Goal: Find contact information: Find contact information

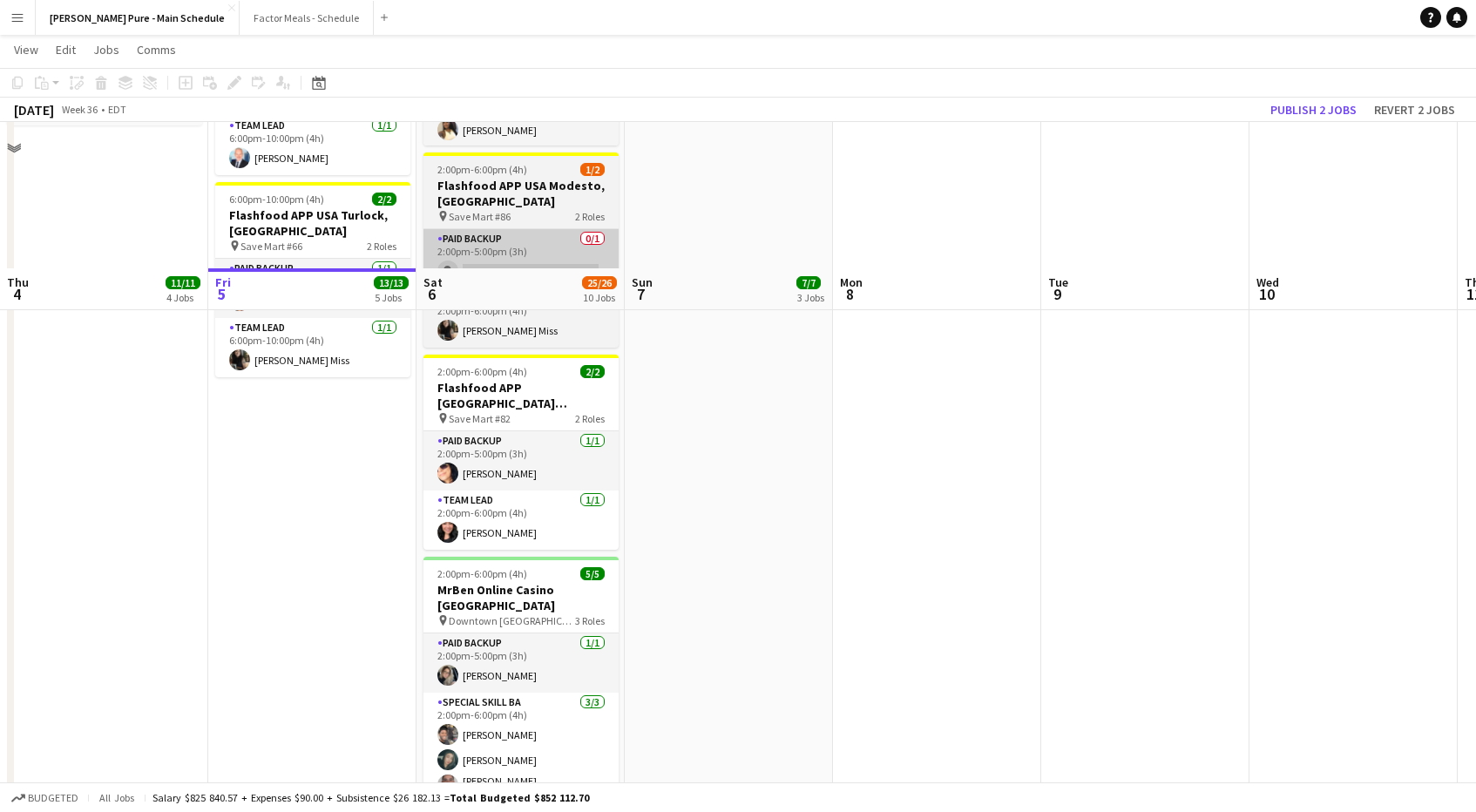
scroll to position [1051, 0]
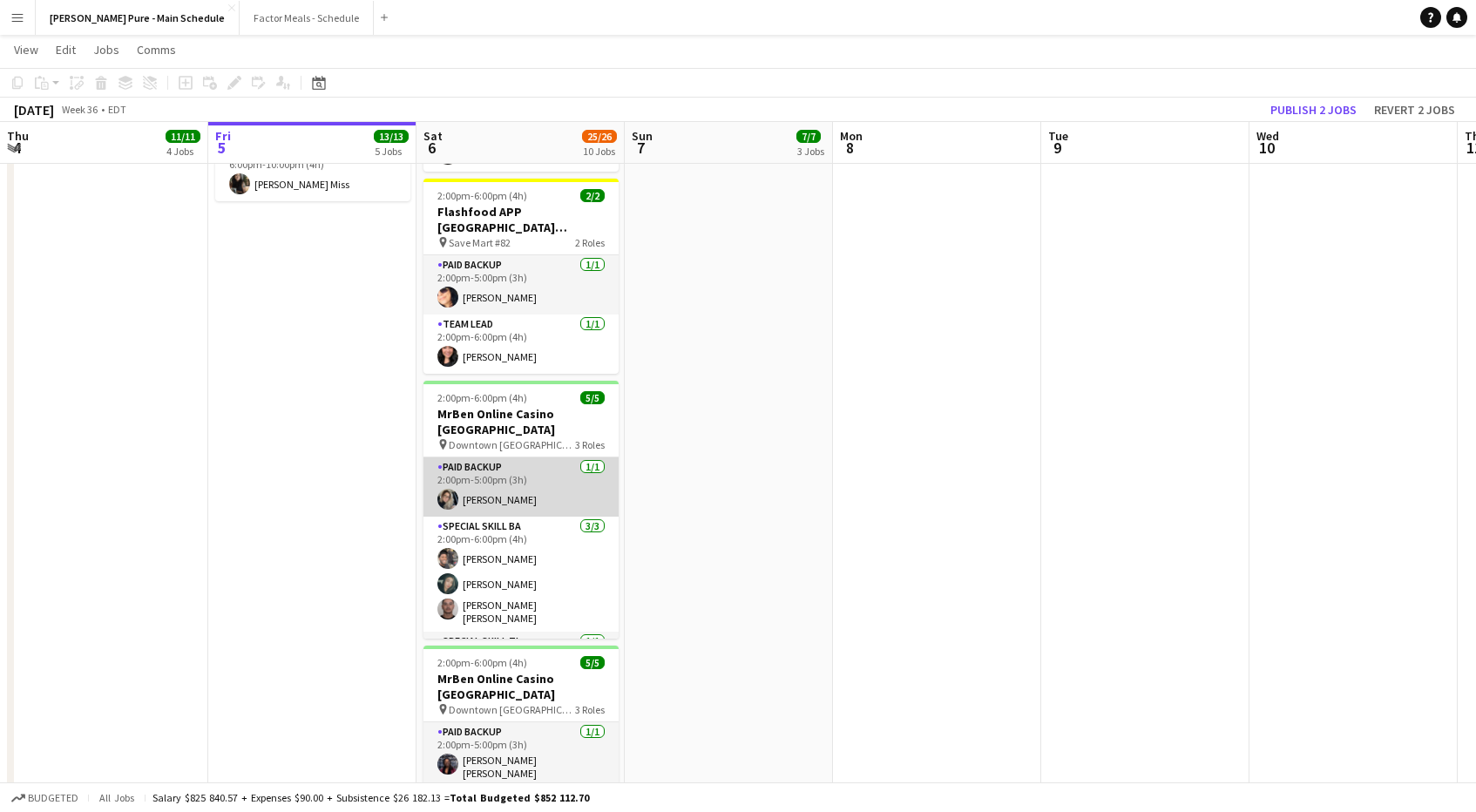
click at [489, 457] on app-card-role "Paid Backup [DATE] 2:00pm-5:00pm (3h) [PERSON_NAME]" at bounding box center [521, 487] width 196 height 60
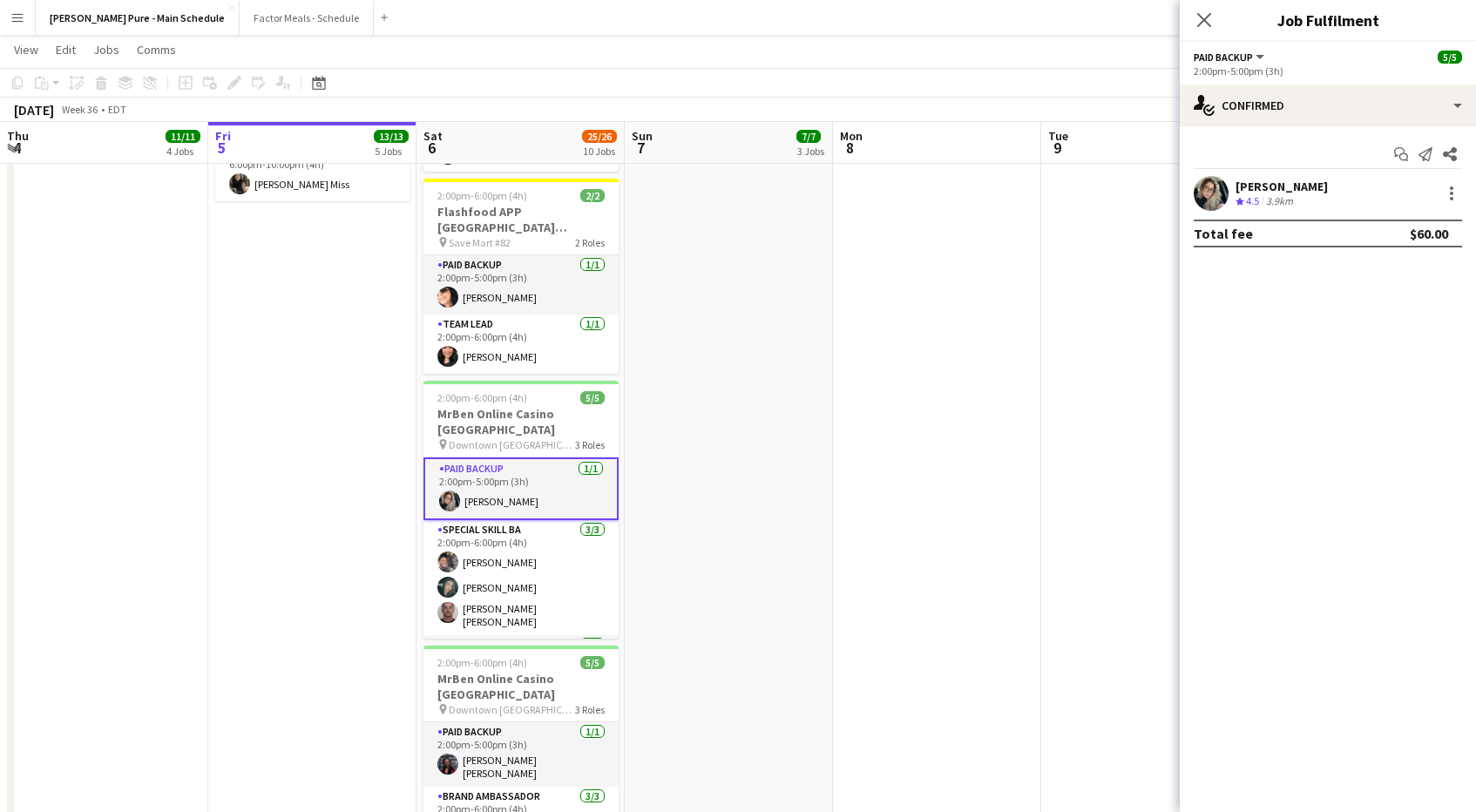
click at [1192, 194] on div "[PERSON_NAME] Crew rating 4.5 3.9km" at bounding box center [1328, 193] width 296 height 34
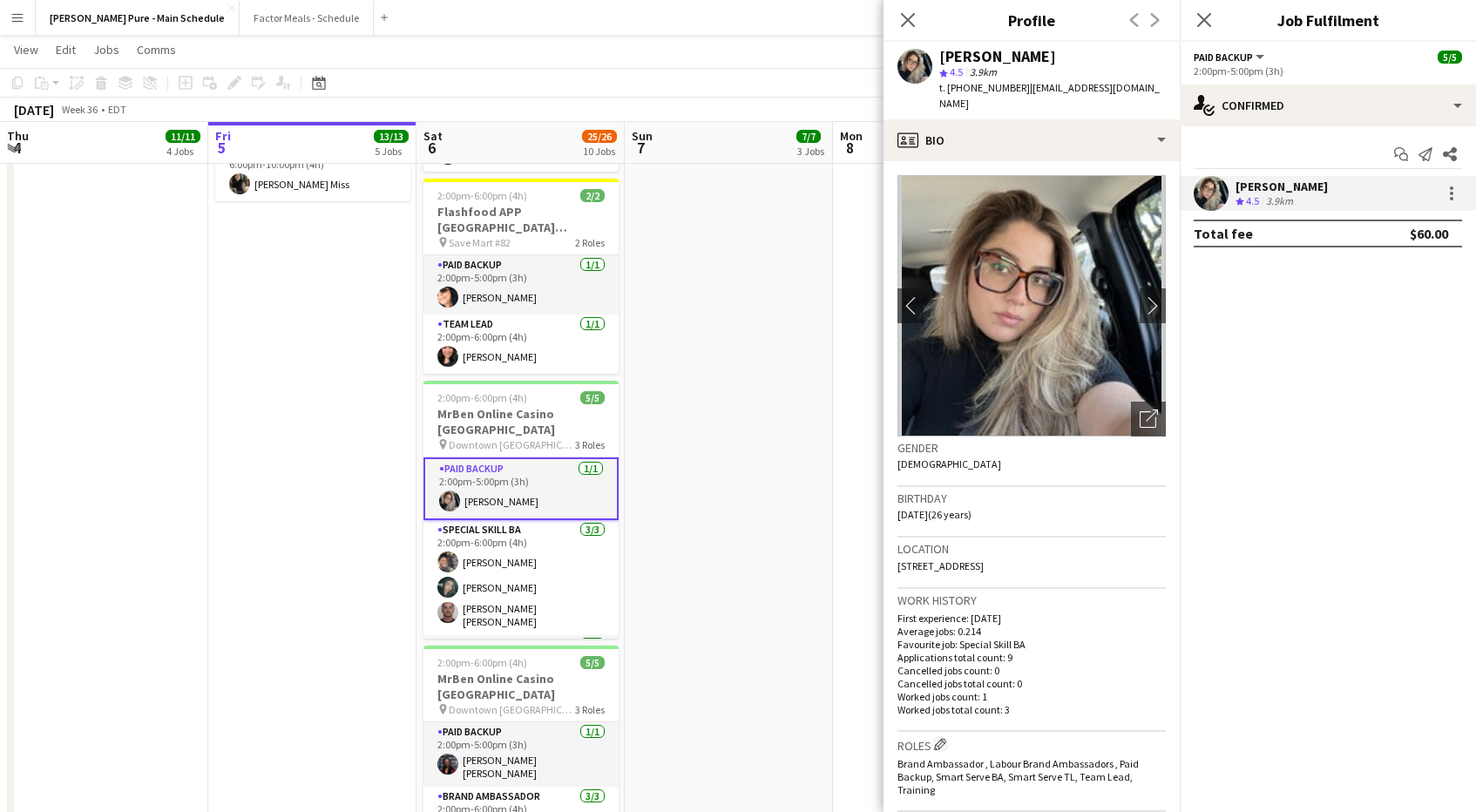
click at [1046, 81] on span "| [EMAIL_ADDRESS][DOMAIN_NAME]" at bounding box center [1049, 95] width 221 height 29
click at [1018, 85] on span "| [EMAIL_ADDRESS][DOMAIN_NAME]" at bounding box center [1049, 95] width 221 height 29
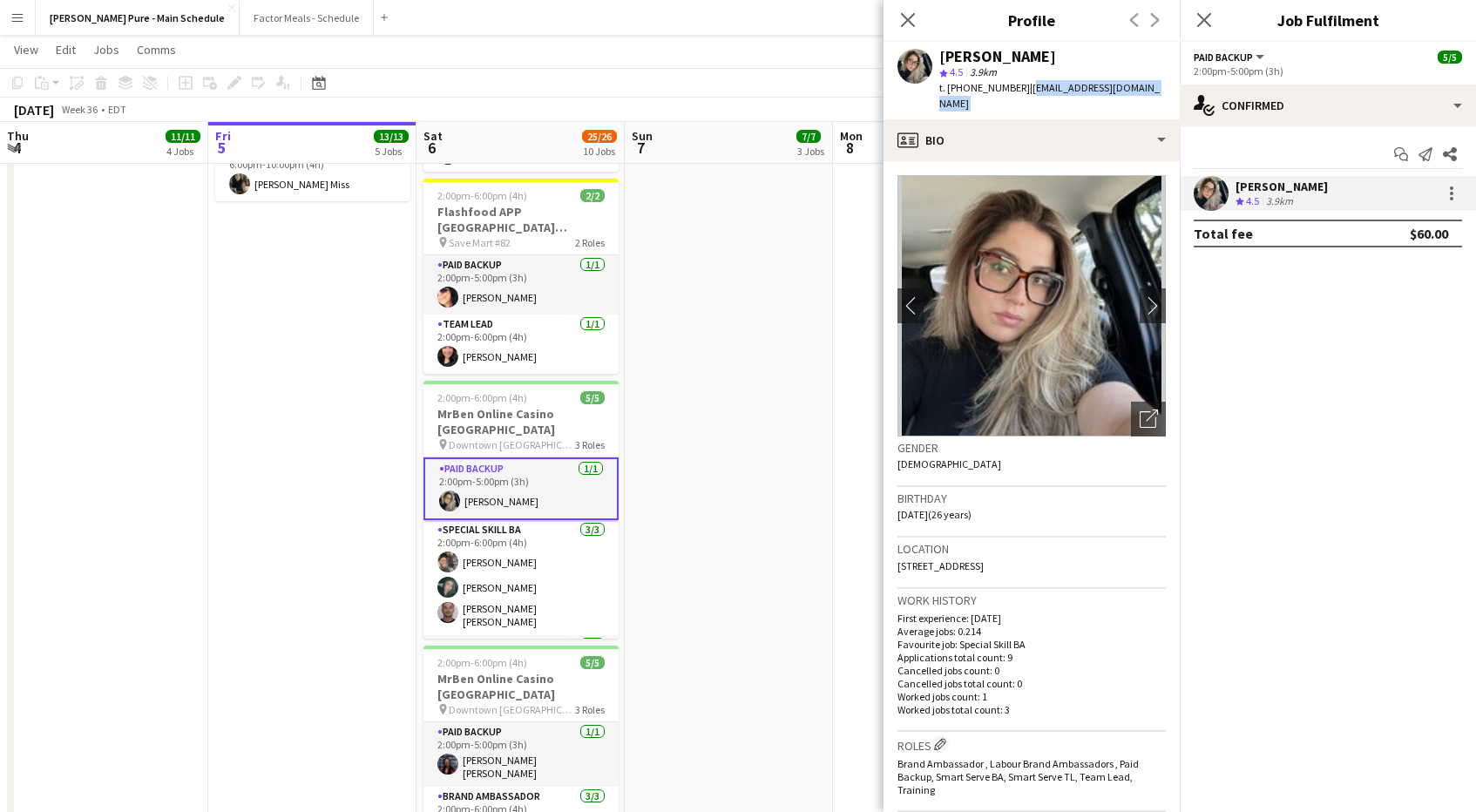
drag, startPoint x: 1018, startPoint y: 85, endPoint x: 1174, endPoint y: 85, distance: 156.0
click at [1174, 86] on app-profile-header "[PERSON_NAME] star 4.5 3.9km t. [PHONE_NUMBER] | [EMAIL_ADDRESS][DOMAIN_NAME]" at bounding box center [1032, 80] width 296 height 77
copy app-crew-profile "[EMAIL_ADDRESS][DOMAIN_NAME] profile"
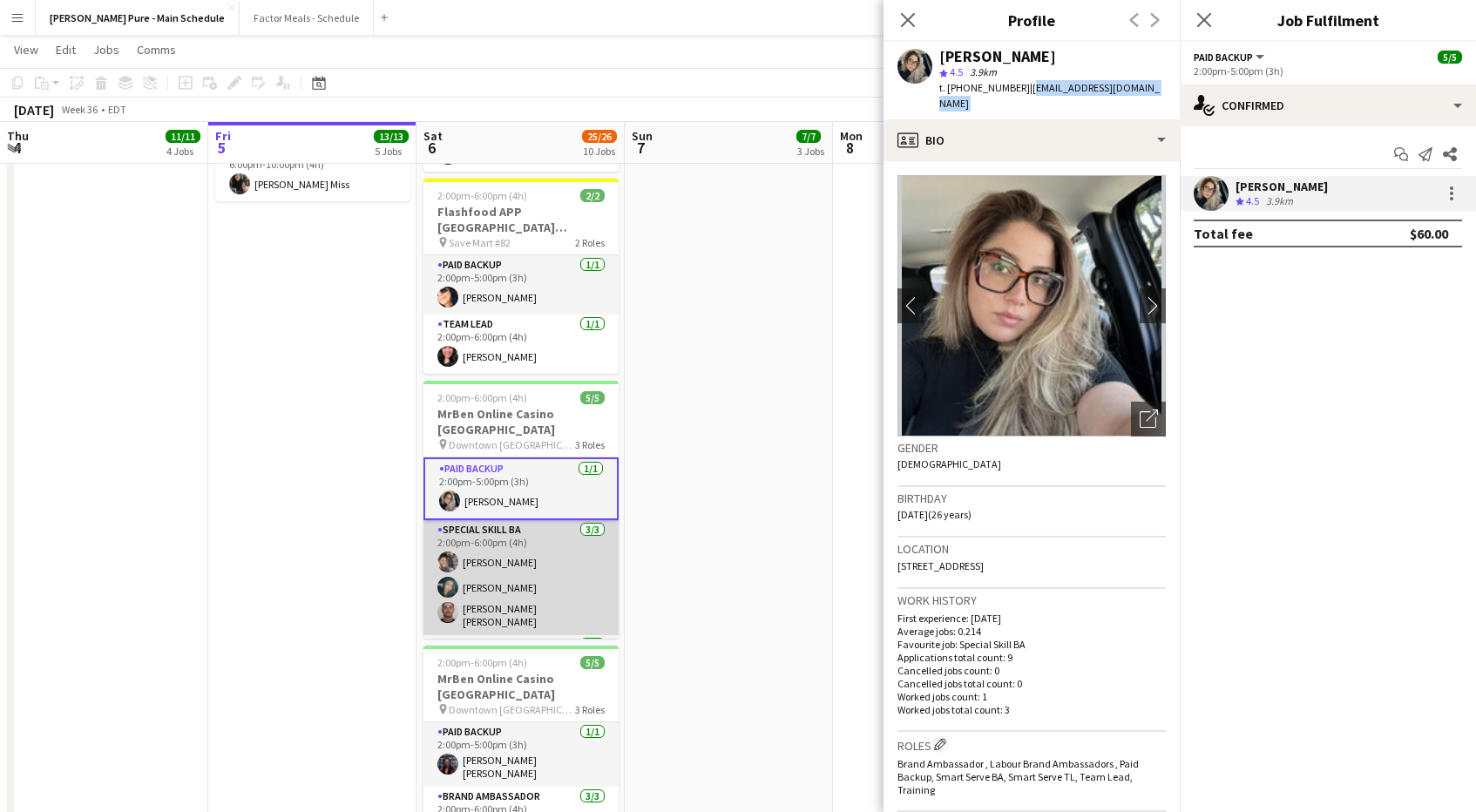
click at [449, 551] on app-user-avatar at bounding box center [448, 562] width 20 height 20
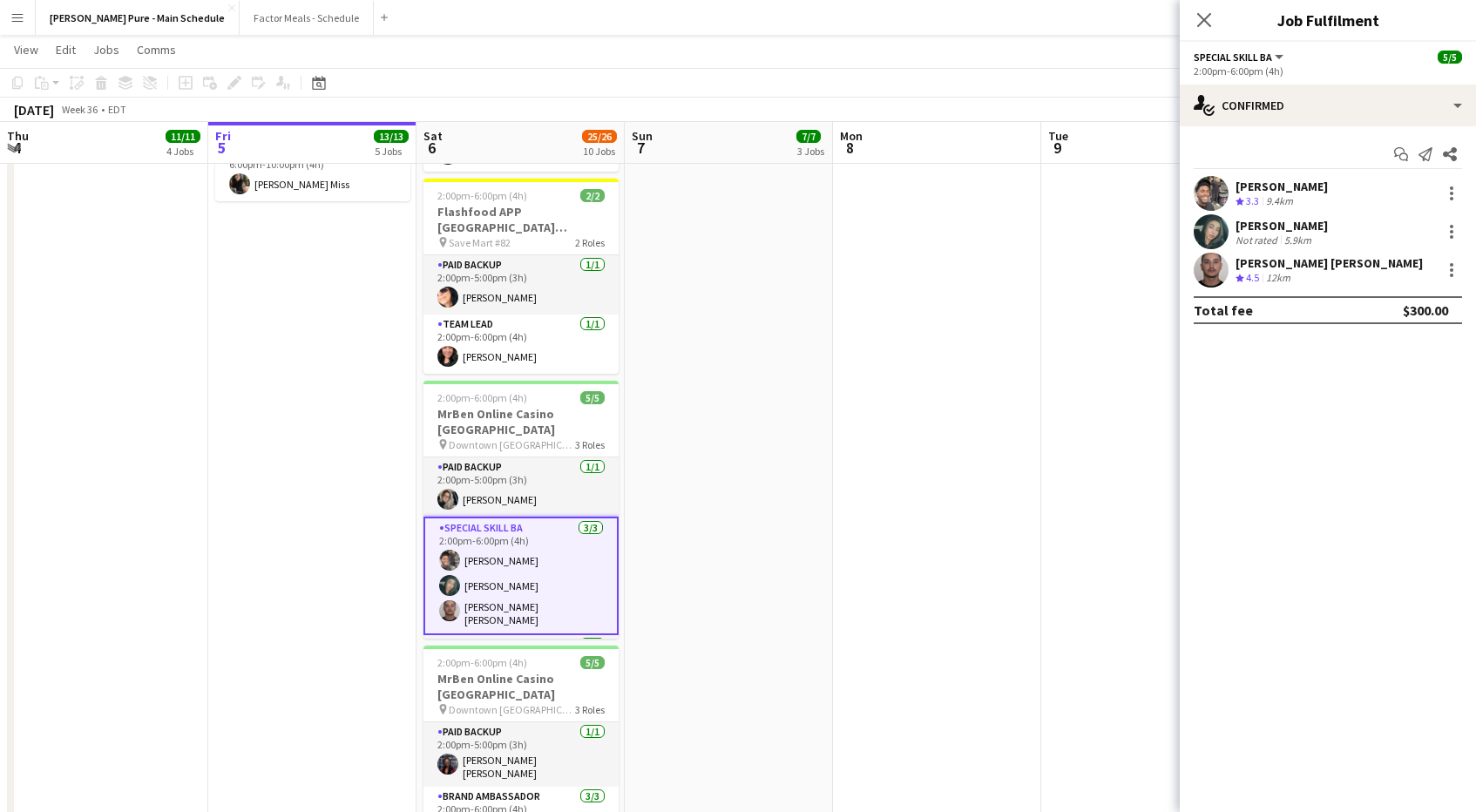
click at [1210, 192] on app-user-avatar at bounding box center [1211, 193] width 34 height 34
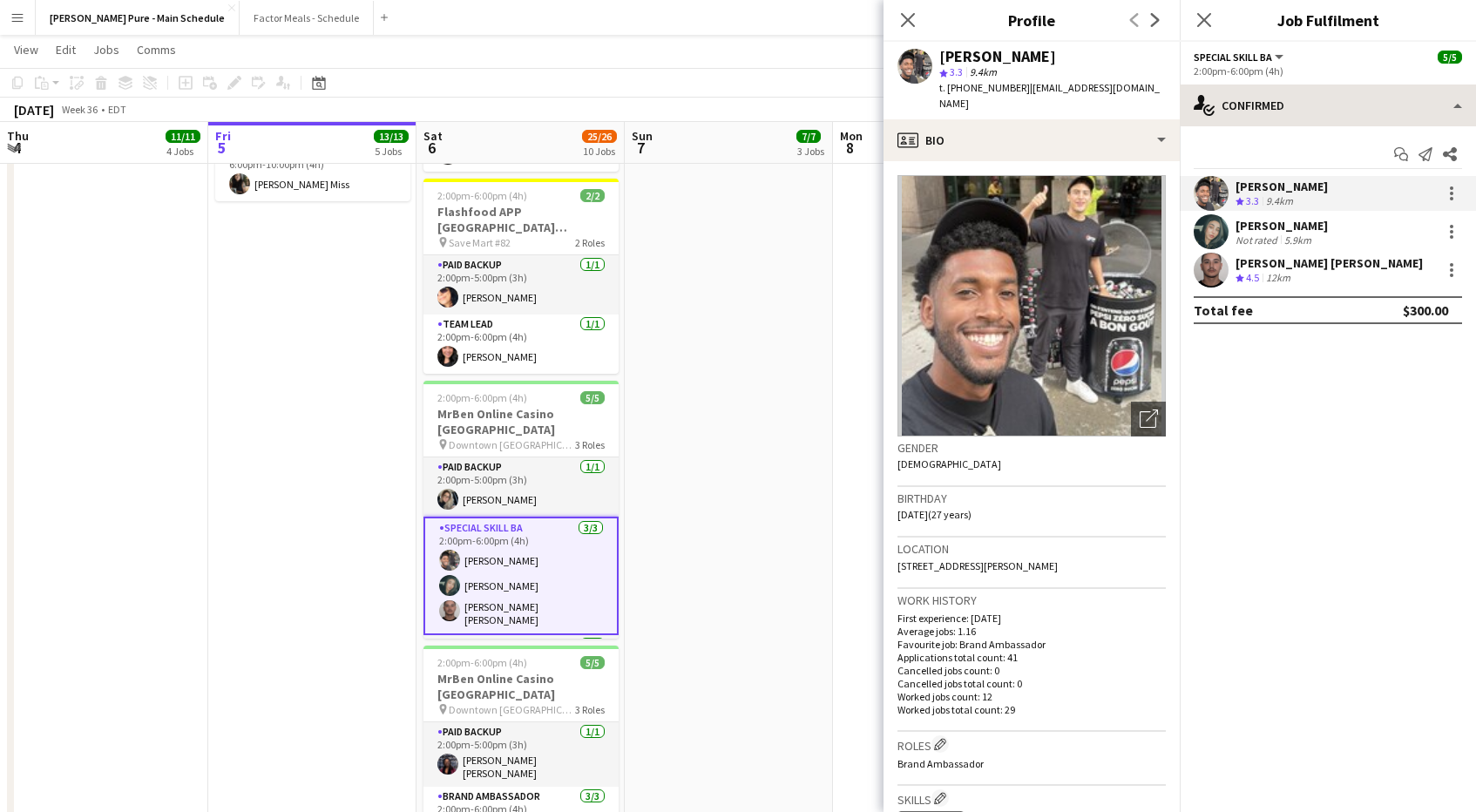
drag, startPoint x: 1014, startPoint y: 88, endPoint x: 1219, endPoint y: 92, distance: 205.0
click at [1219, 92] on body "Menu Boards Boards Boards All jobs Status Workforce Workforce My Workforce Recr…" at bounding box center [738, 131] width 1476 height 2365
drag, startPoint x: 1150, startPoint y: 88, endPoint x: 1017, endPoint y: 88, distance: 133.0
click at [1017, 88] on div "[PERSON_NAME] star 3.3 9.4km t. [PHONE_NUMBER] | [EMAIL_ADDRESS][DOMAIN_NAME]" at bounding box center [1032, 80] width 296 height 77
copy span "[EMAIL_ADDRESS][DOMAIN_NAME]"
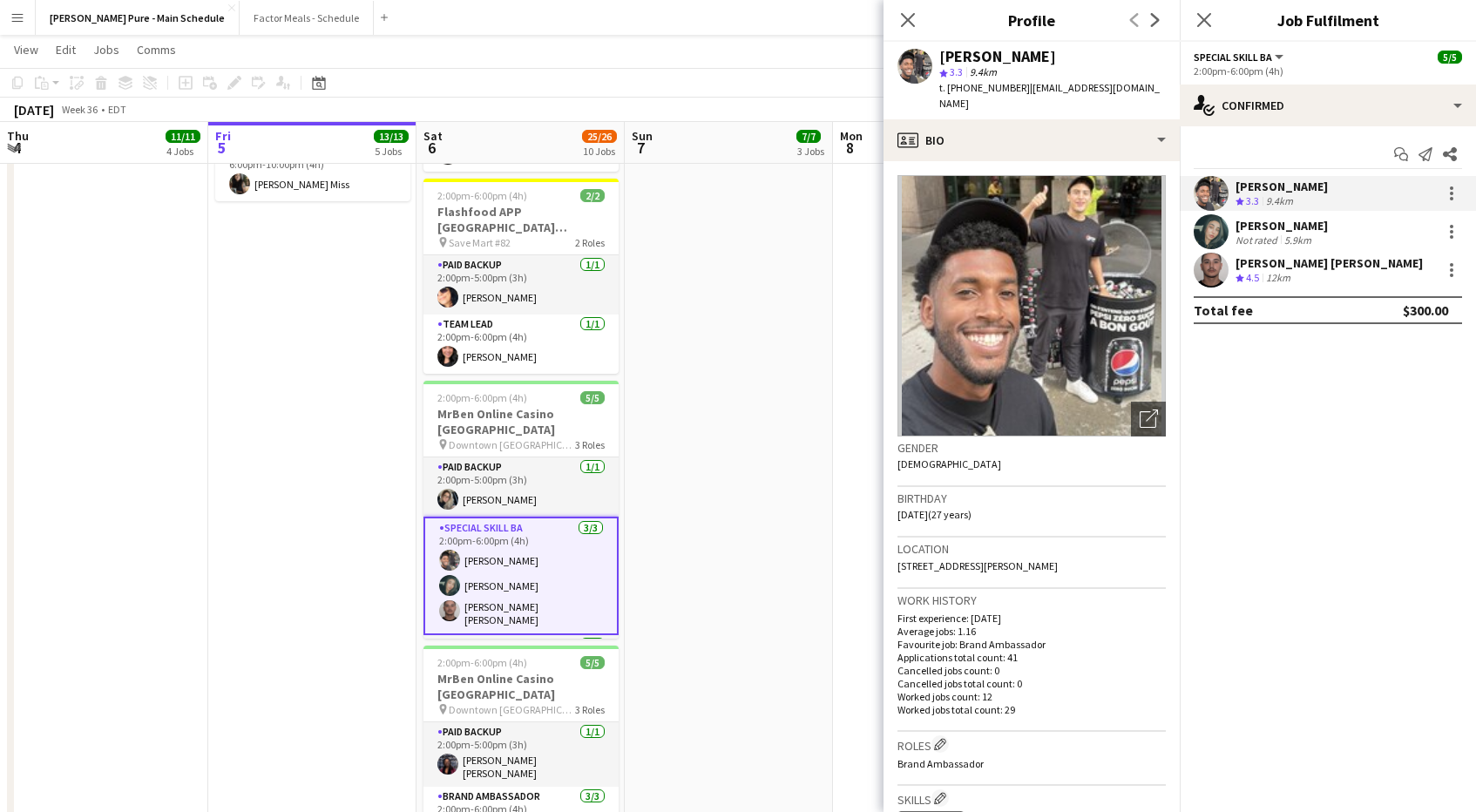
click at [1217, 233] on app-user-avatar at bounding box center [1211, 231] width 34 height 34
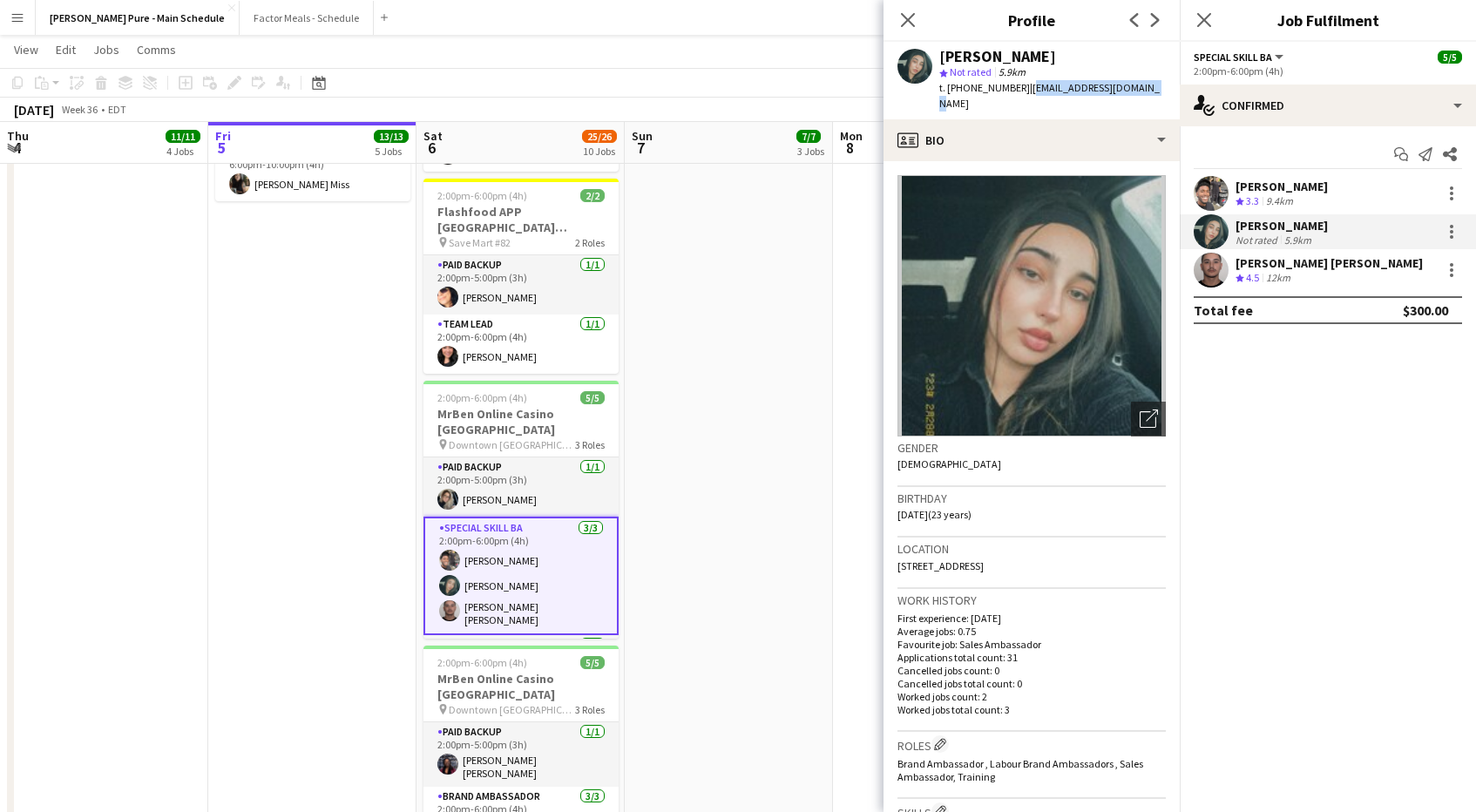
drag, startPoint x: 1016, startPoint y: 88, endPoint x: 1138, endPoint y: 92, distance: 122.1
click at [1138, 92] on div "[PERSON_NAME] star Not rated 5.9km t. [PHONE_NUMBER] | [EMAIL_ADDRESS][DOMAIN_N…" at bounding box center [1032, 80] width 296 height 77
copy span "[EMAIL_ADDRESS][DOMAIN_NAME]"
click at [1216, 271] on app-user-avatar at bounding box center [1211, 269] width 34 height 34
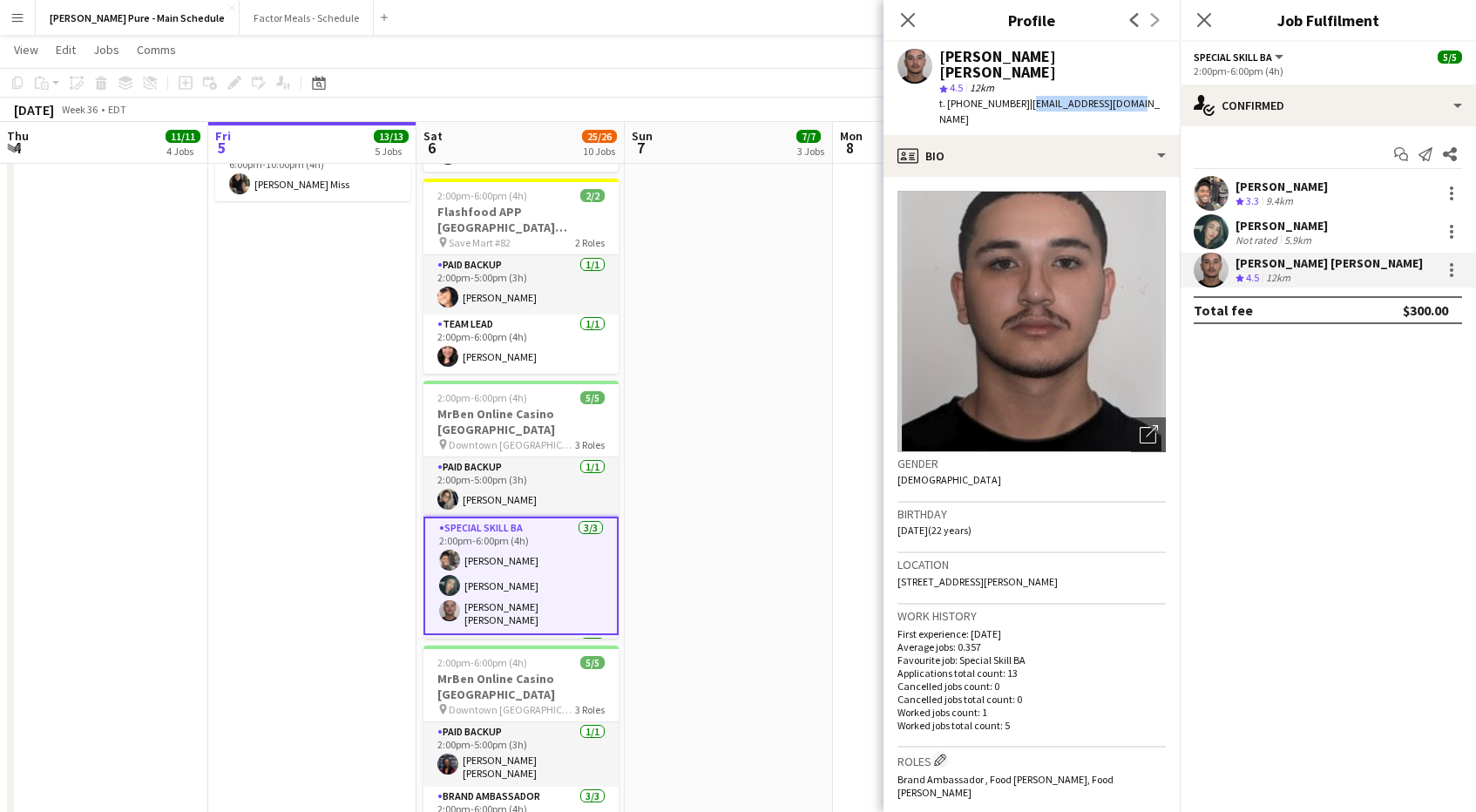
drag, startPoint x: 1016, startPoint y: 90, endPoint x: 1157, endPoint y: 95, distance: 141.1
click at [1157, 95] on app-profile-header "[PERSON_NAME] [PERSON_NAME] star 4.5 12km t. [PHONE_NUMBER] | [EMAIL_ADDRESS][D…" at bounding box center [1032, 88] width 296 height 93
copy span "[EMAIL_ADDRESS][DOMAIN_NAME]"
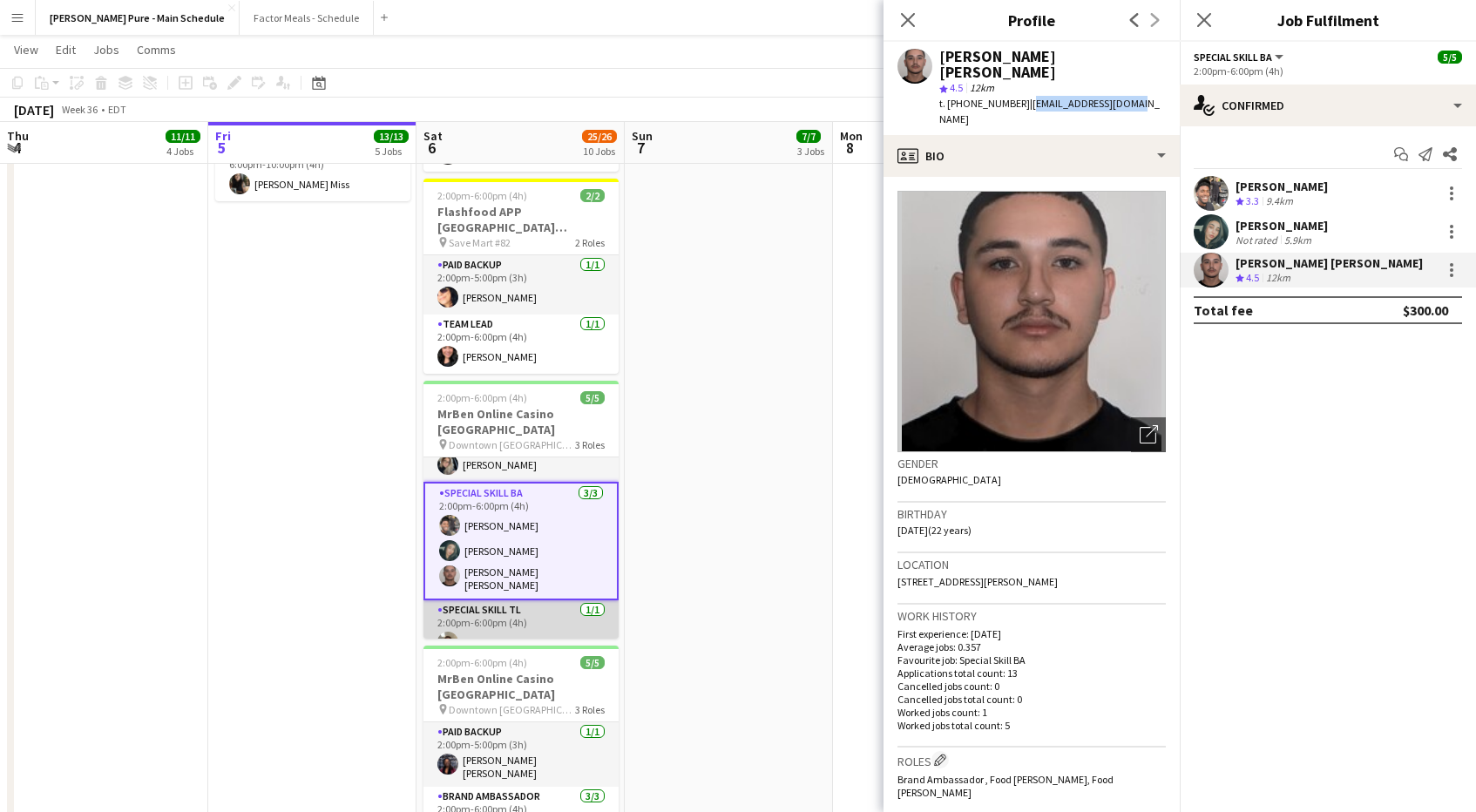
click at [447, 631] on app-user-avatar at bounding box center [448, 642] width 20 height 20
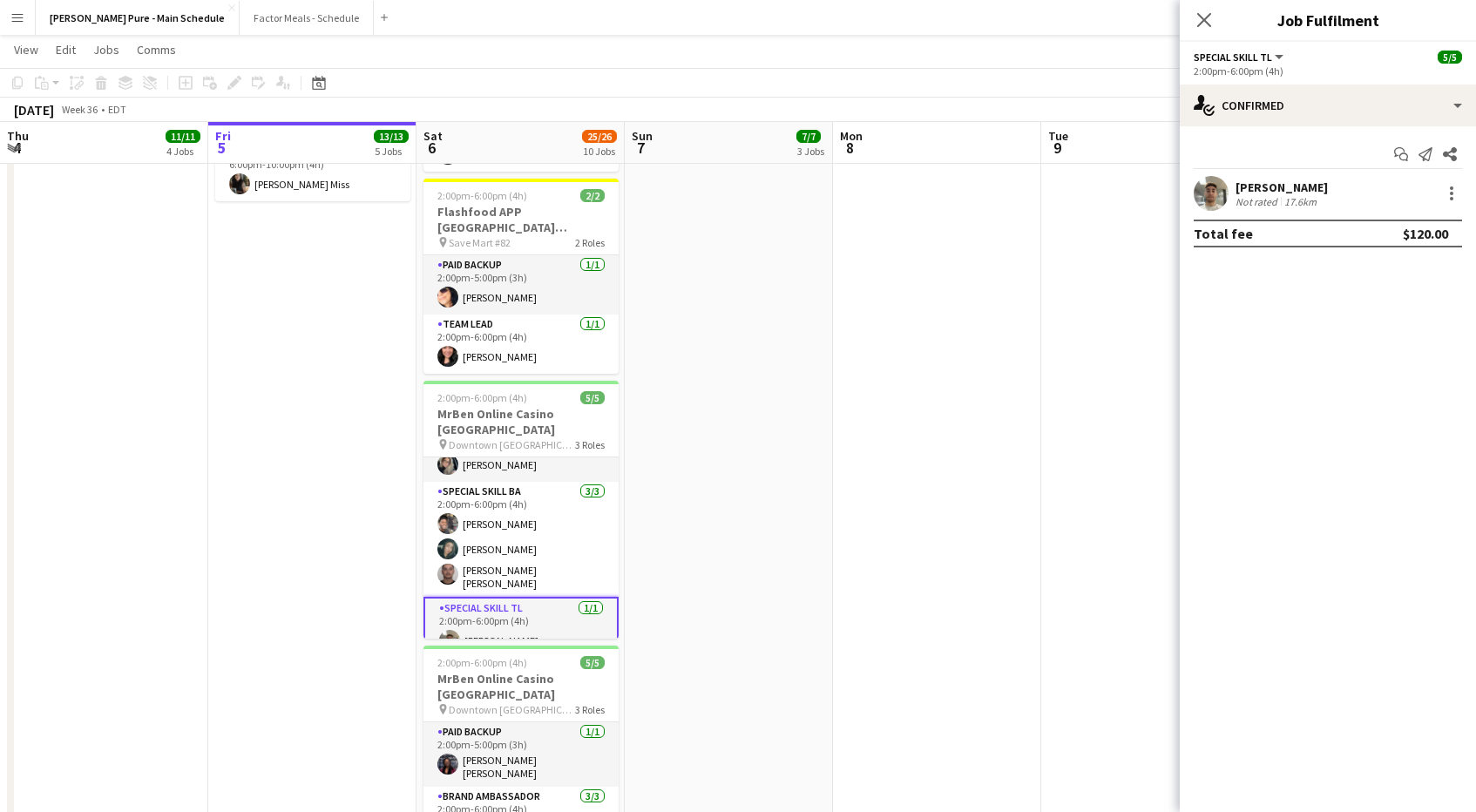
click at [1221, 193] on app-user-avatar at bounding box center [1211, 193] width 34 height 34
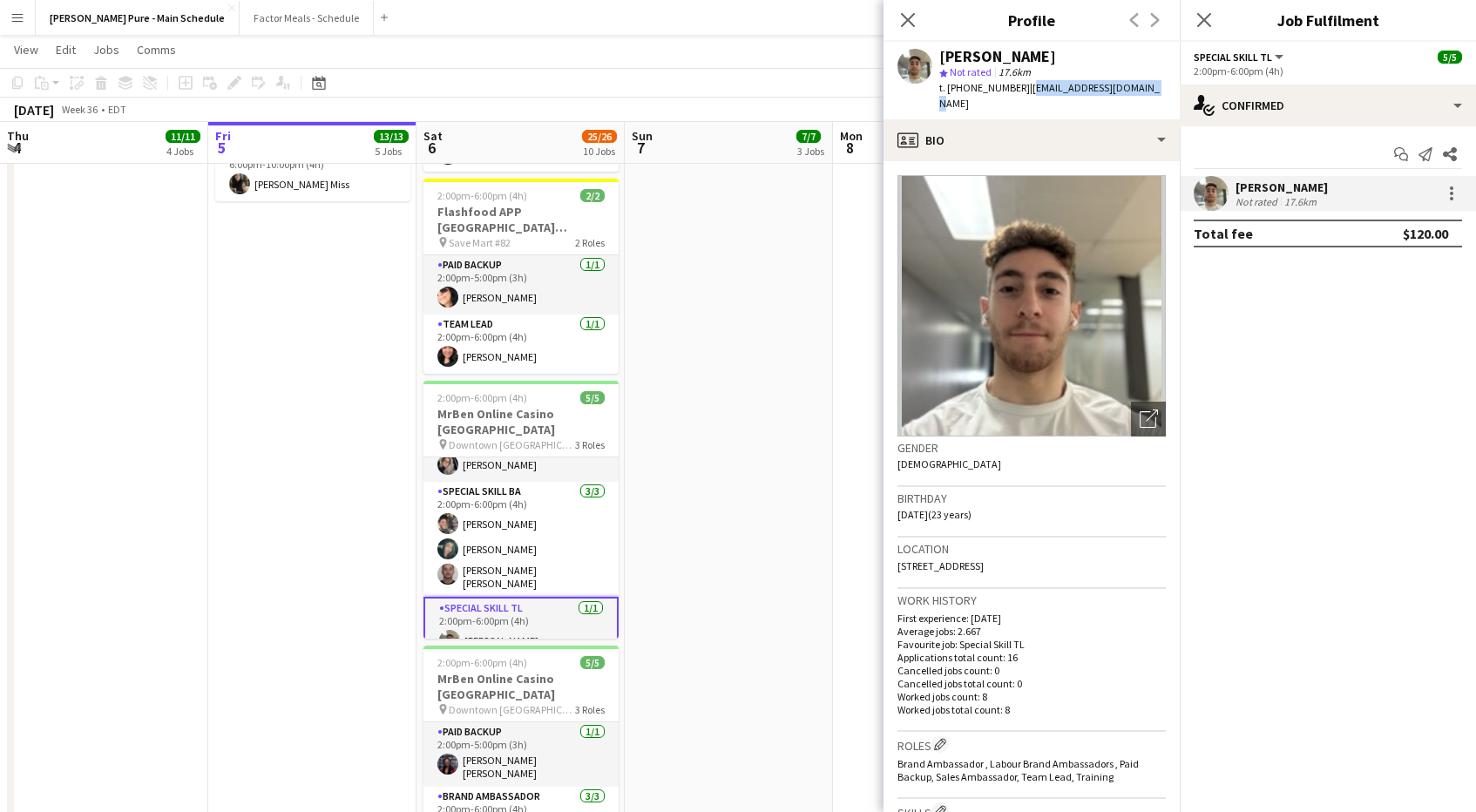
drag, startPoint x: 1019, startPoint y: 88, endPoint x: 1163, endPoint y: 92, distance: 144.1
click at [1163, 92] on app-profile-header "[PERSON_NAME] star Not rated 17.6km t. [PHONE_NUMBER] | [EMAIL_ADDRESS][DOMAIN_…" at bounding box center [1032, 80] width 296 height 77
copy span "[EMAIL_ADDRESS][DOMAIN_NAME]"
click at [481, 723] on app-card-role "Paid Backup [DATE] 2:00pm-5:00pm (3h) [PERSON_NAME] [PERSON_NAME]" at bounding box center [521, 754] width 196 height 64
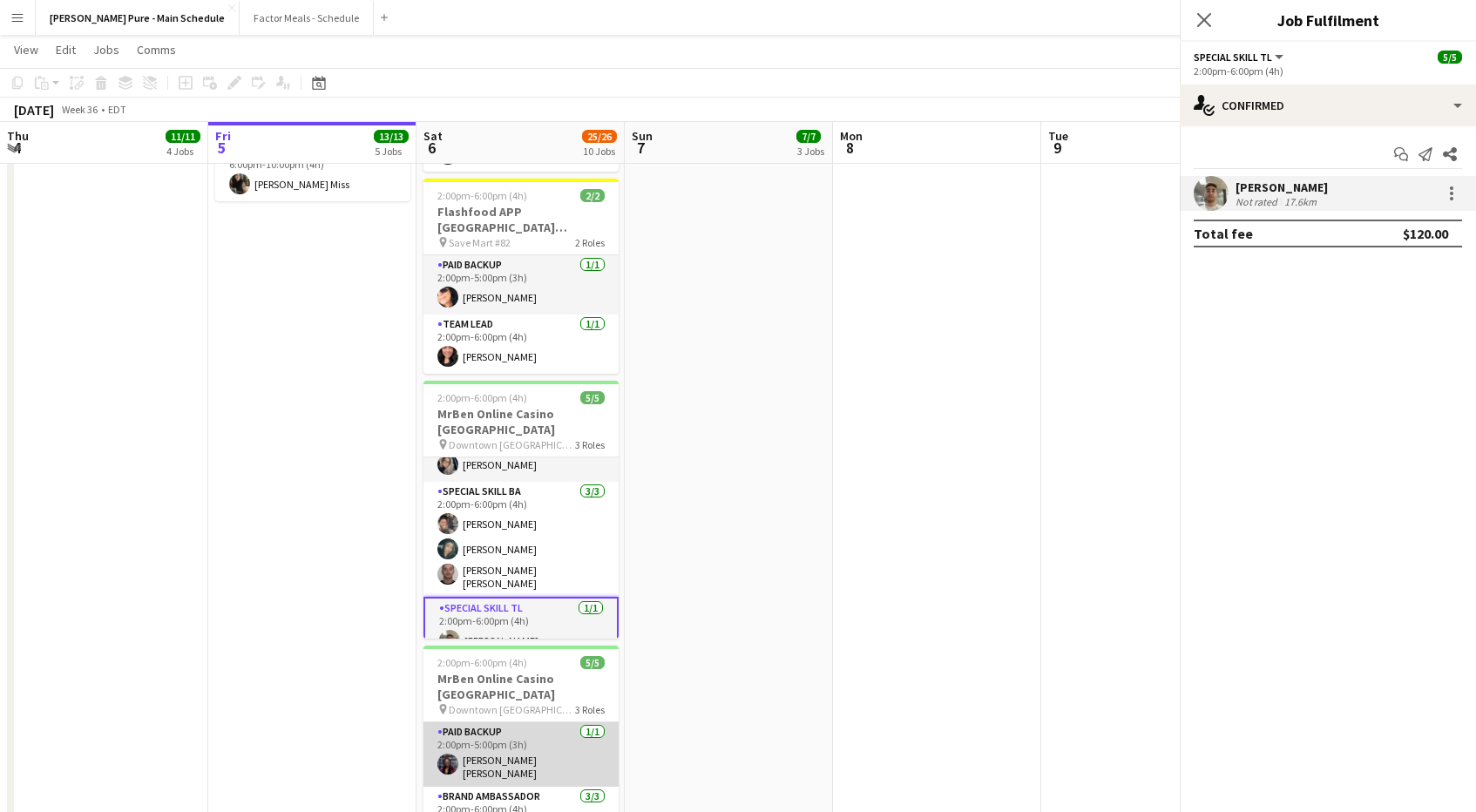
scroll to position [32, 0]
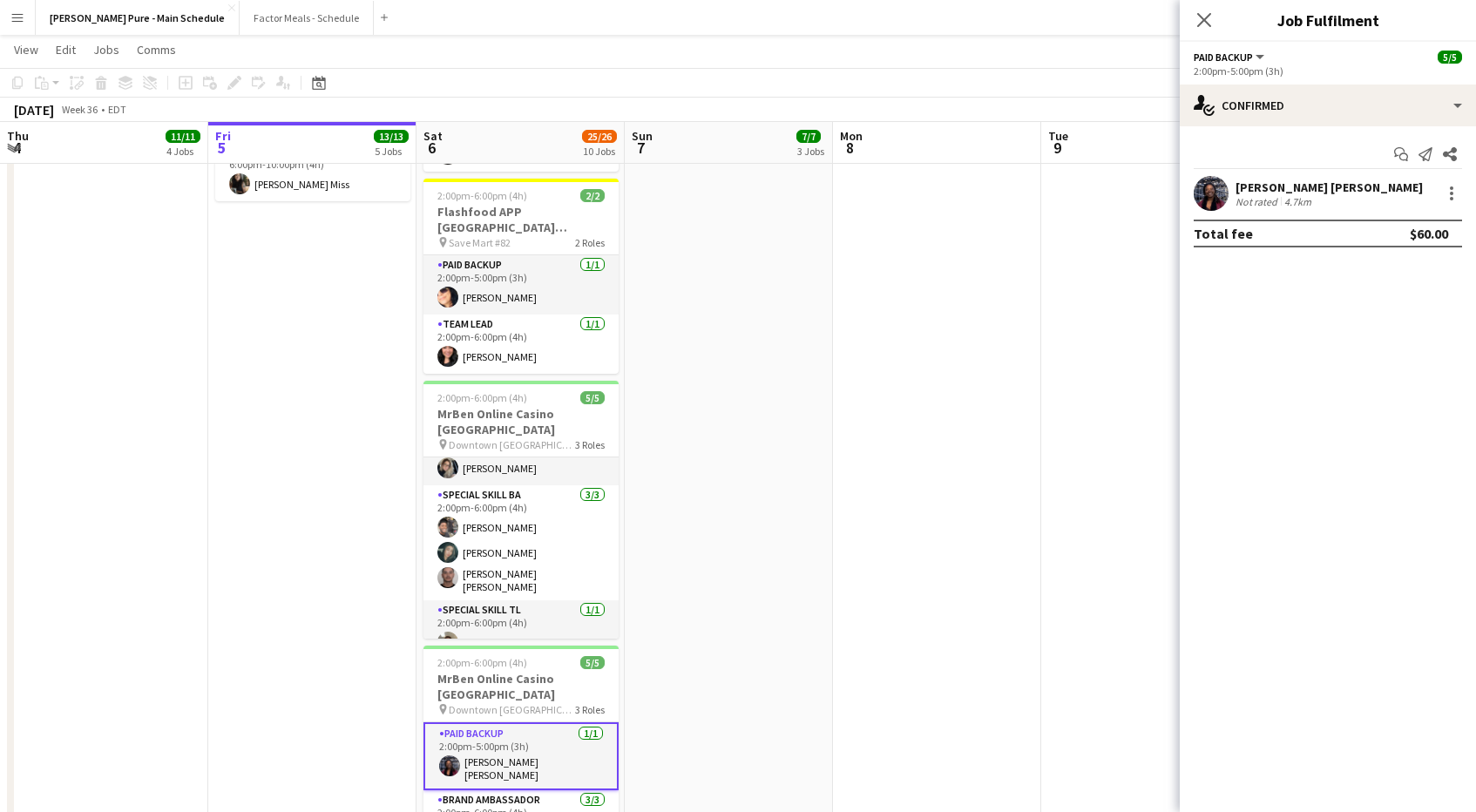
click at [1200, 196] on app-user-avatar at bounding box center [1211, 193] width 34 height 34
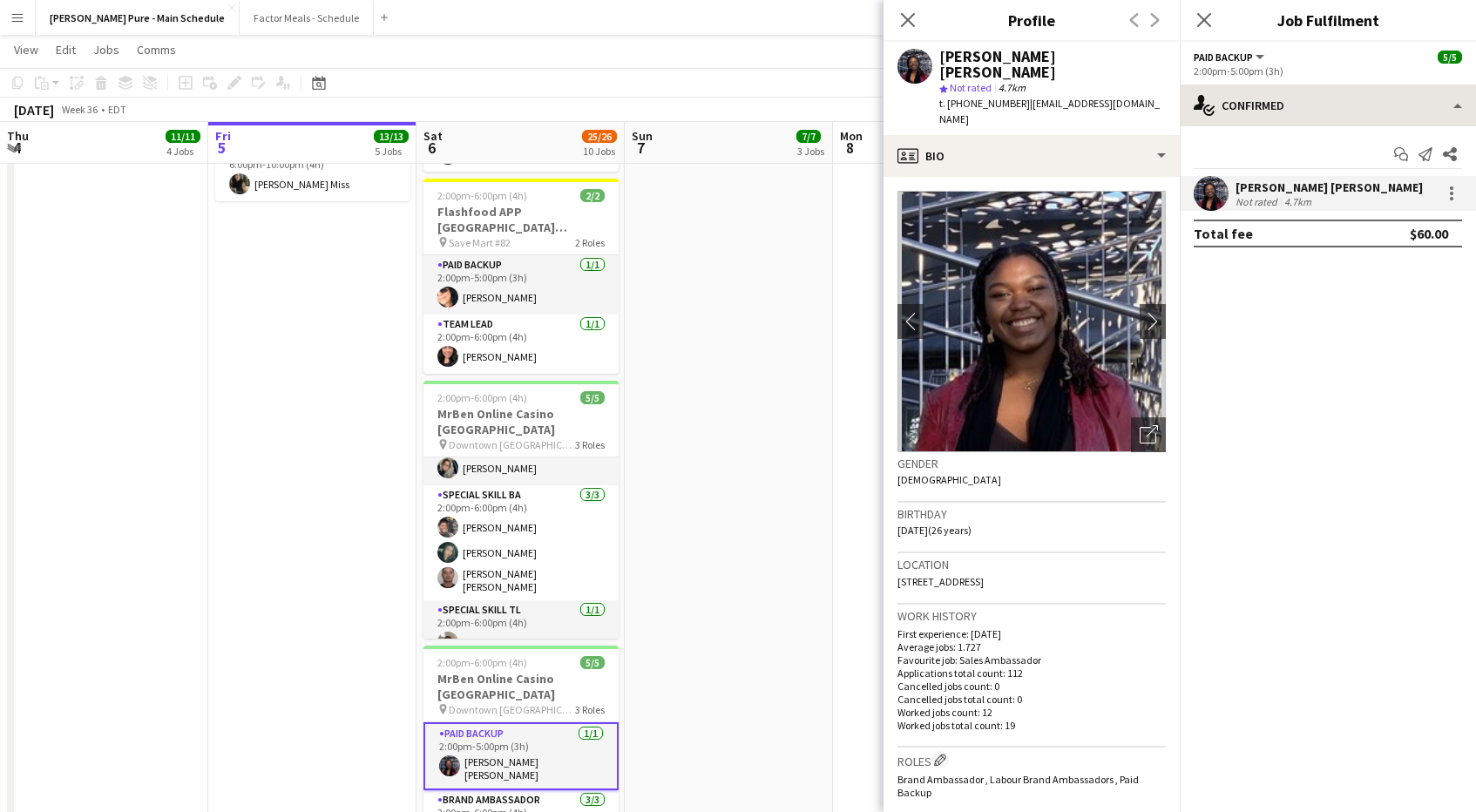
drag, startPoint x: 1015, startPoint y: 88, endPoint x: 1203, endPoint y: 90, distance: 188.0
click at [1203, 90] on body "Menu Boards Boards Boards All jobs Status Workforce Workforce My Workforce Recr…" at bounding box center [738, 131] width 1476 height 2365
copy body "Confirmed single-neutral-actions-check-2 Confirmed single-neutral-actions-share…"
click at [1148, 97] on span "| [EMAIL_ADDRESS][DOMAIN_NAME]" at bounding box center [1049, 111] width 221 height 29
drag, startPoint x: 1018, startPoint y: 91, endPoint x: 1183, endPoint y: 94, distance: 165.0
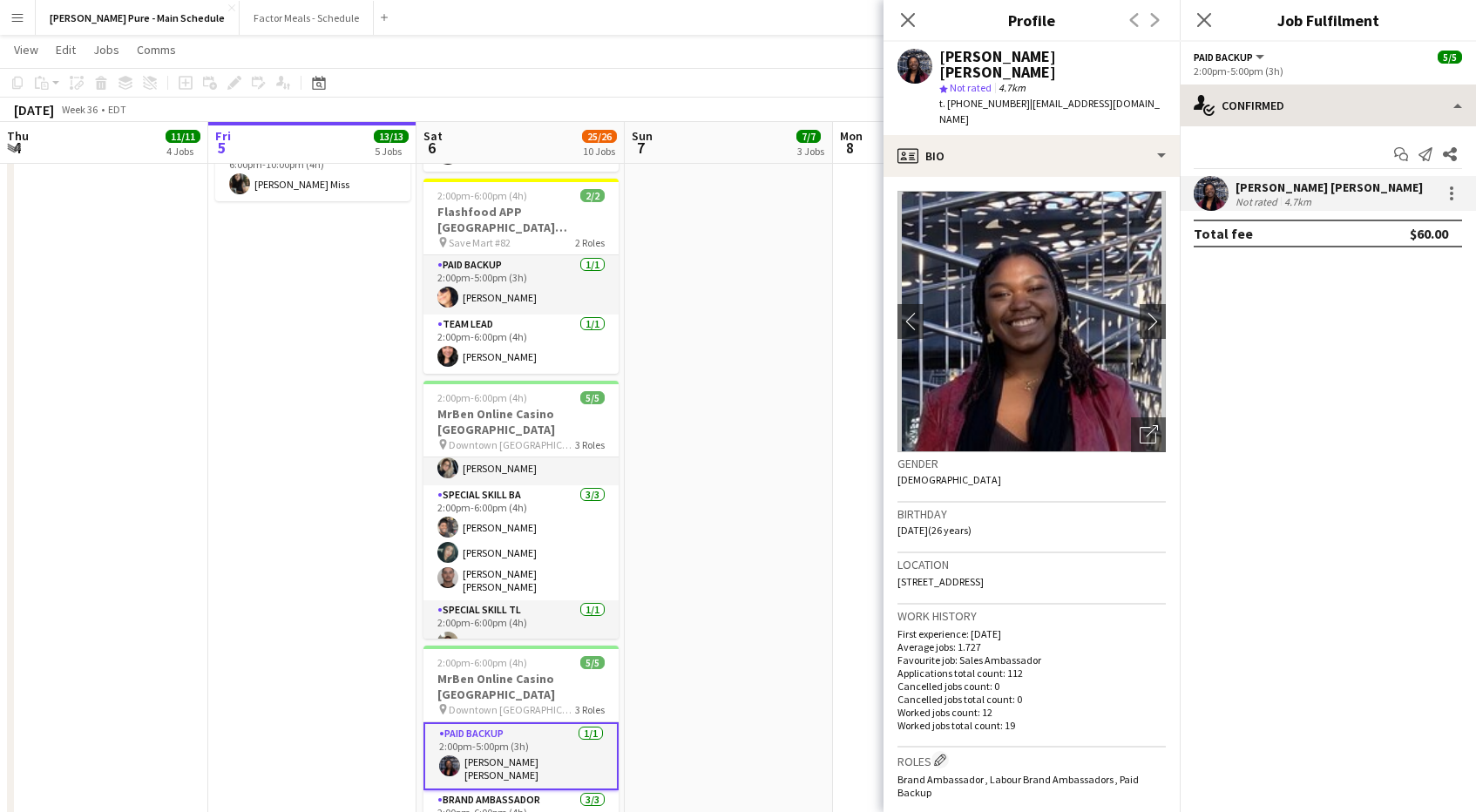
click at [1184, 96] on body "Menu Boards Boards Boards All jobs Status Workforce Workforce My Workforce Recr…" at bounding box center [738, 131] width 1476 height 2365
drag, startPoint x: 1170, startPoint y: 88, endPoint x: 1017, endPoint y: 95, distance: 153.2
click at [1017, 95] on div "[PERSON_NAME] [PERSON_NAME] star Not rated 4.7km t. [PHONE_NUMBER] | [EMAIL_ADD…" at bounding box center [1032, 88] width 296 height 93
copy span "[EMAIL_ADDRESS][DOMAIN_NAME]"
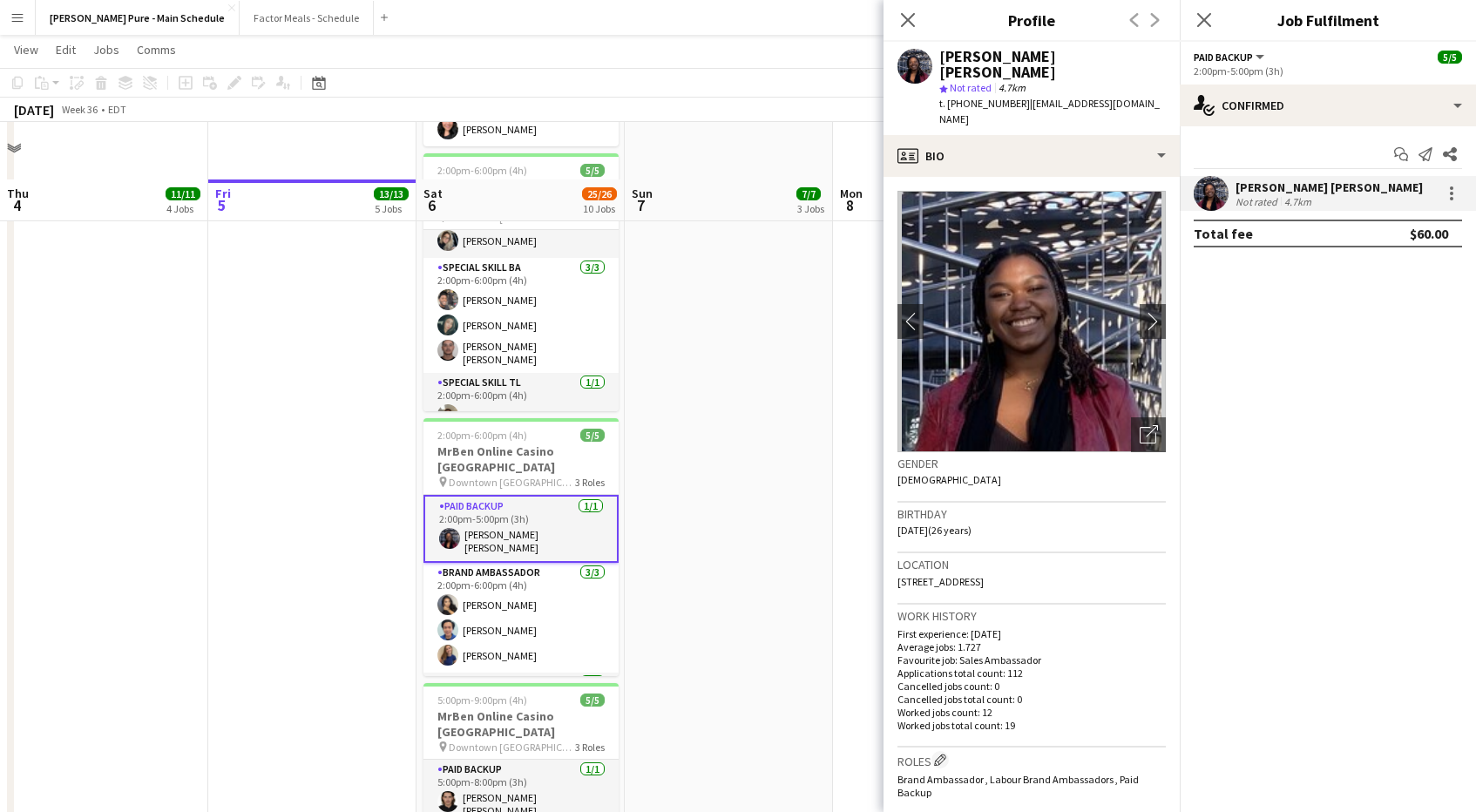
scroll to position [1336, 0]
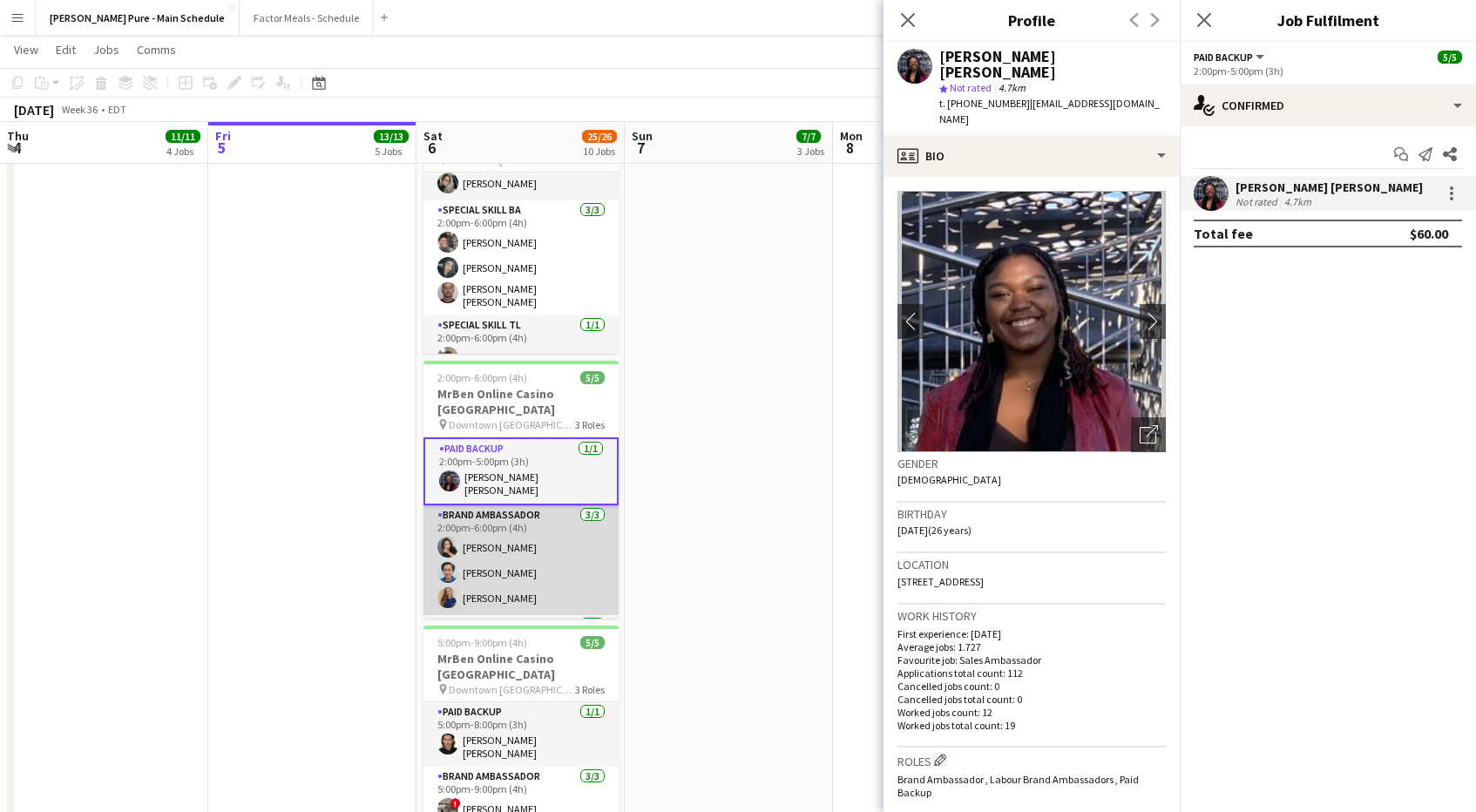
click at [448, 536] on app-user-avatar at bounding box center [448, 547] width 20 height 20
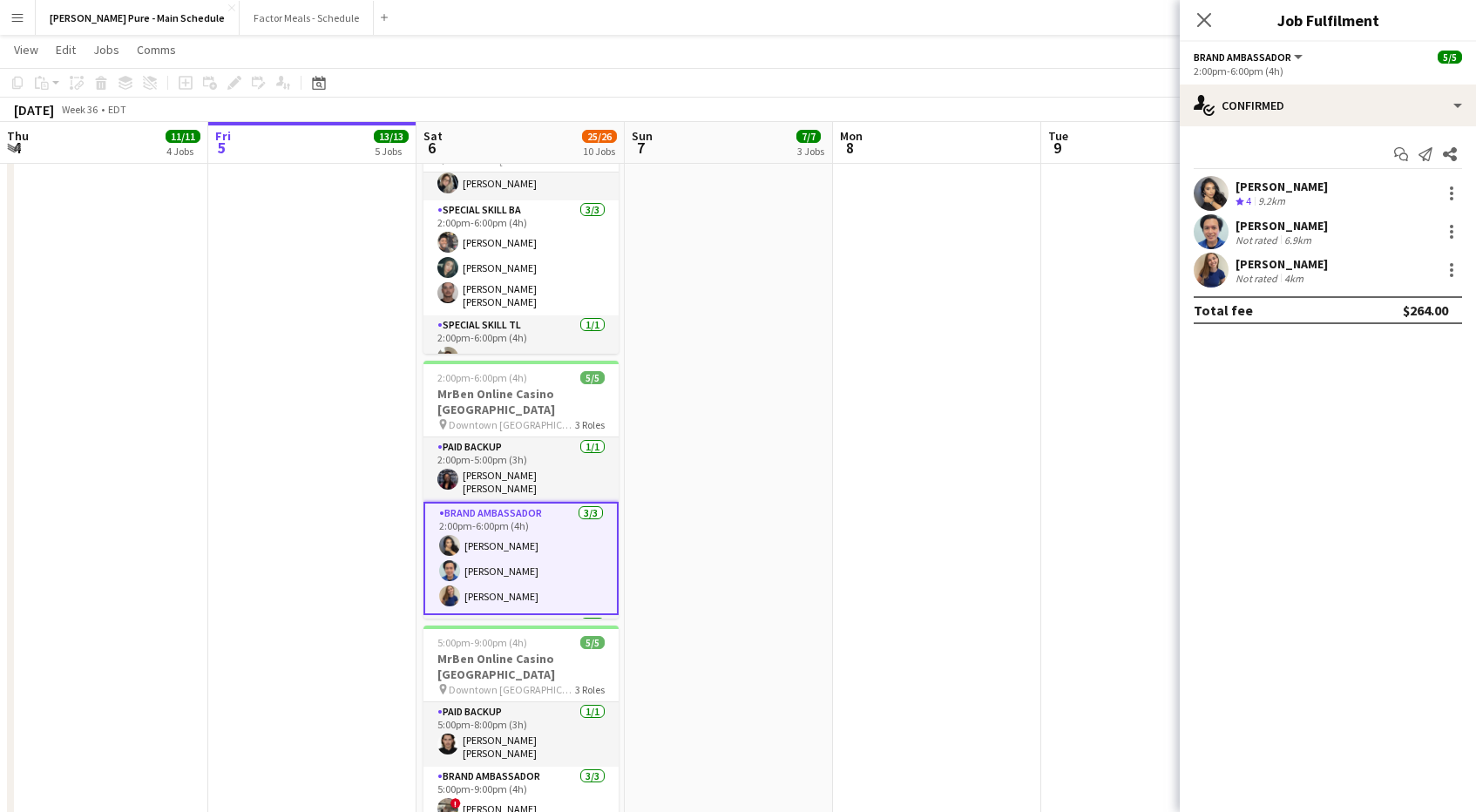
click at [1211, 205] on app-user-avatar at bounding box center [1211, 193] width 34 height 34
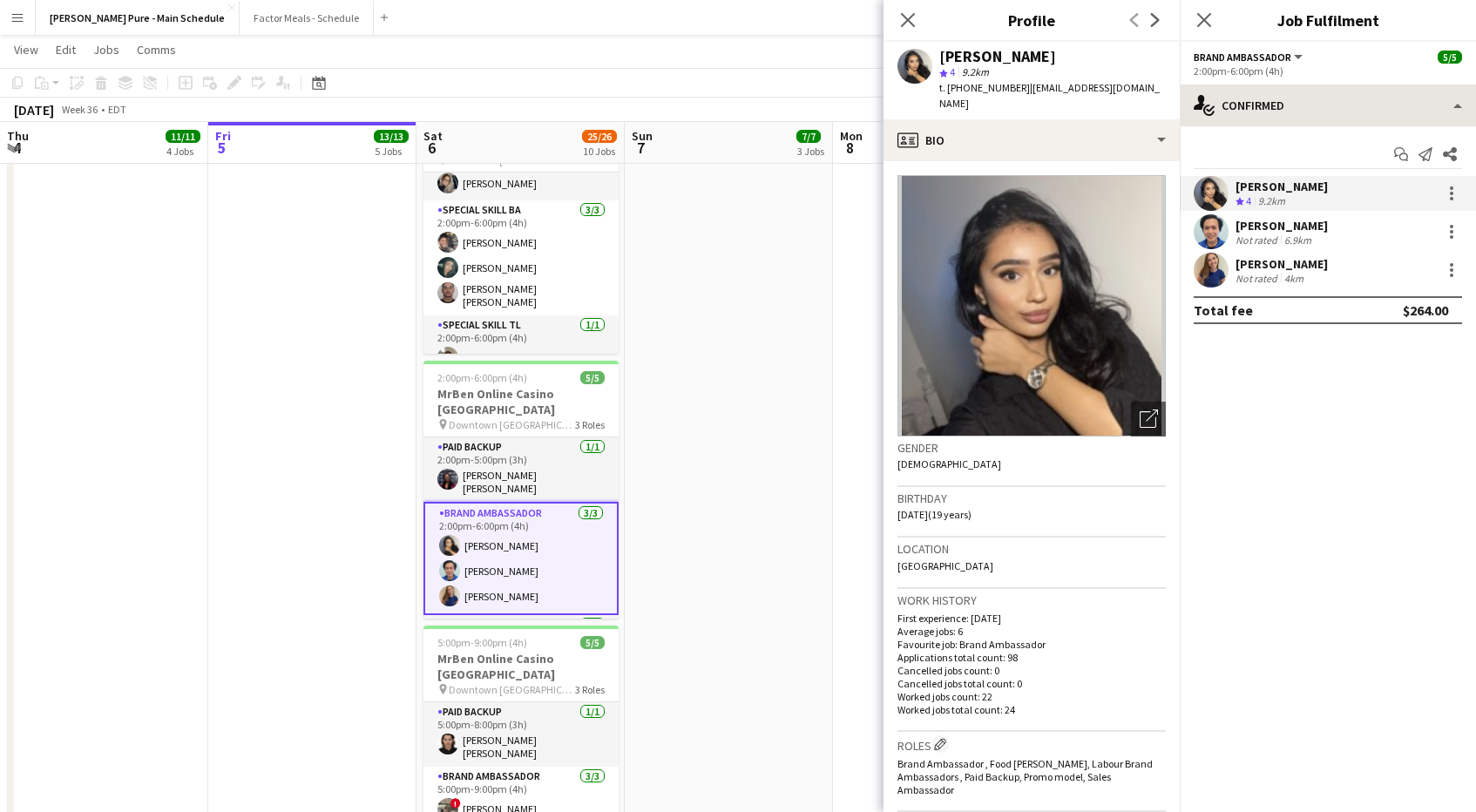
drag, startPoint x: 1015, startPoint y: 88, endPoint x: 1187, endPoint y: 92, distance: 172.0
copy body "Confirmed single-neutral-actions-check-2 Confirmed single-neutral-actions-share…"
click at [1157, 88] on div "[PERSON_NAME] 4 9.2km t. [PHONE_NUMBER] | [EMAIL_ADDRESS][DOMAIN_NAME]" at bounding box center [1032, 80] width 296 height 77
drag, startPoint x: 1157, startPoint y: 88, endPoint x: 1030, endPoint y: 94, distance: 127.1
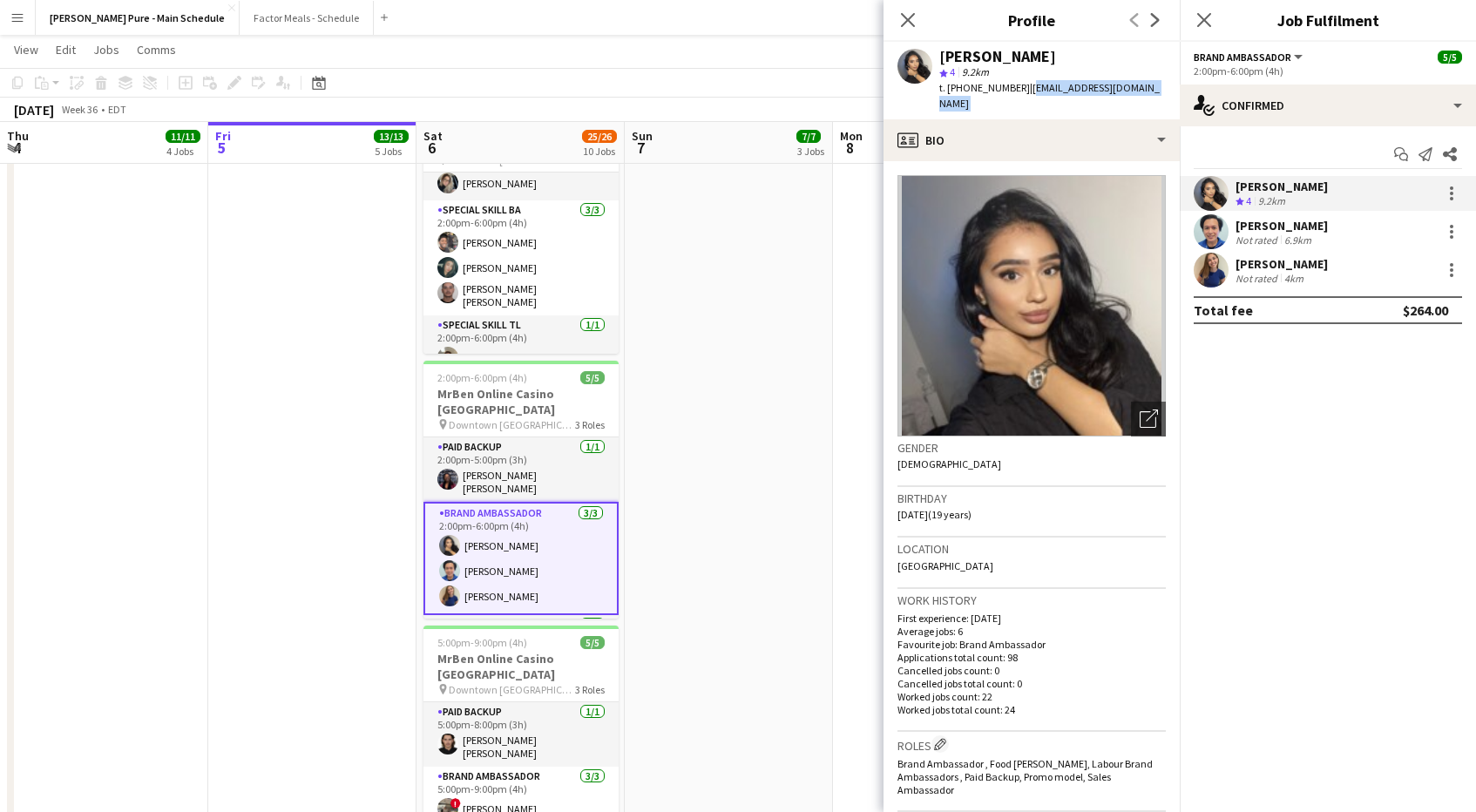
click at [1030, 94] on div "[PERSON_NAME] 4 9.2km t. [PHONE_NUMBER] | [EMAIL_ADDRESS][DOMAIN_NAME]" at bounding box center [1032, 80] width 296 height 77
copy app-crew-profile "[EMAIL_ADDRESS][DOMAIN_NAME] profile"
click at [1210, 241] on app-user-avatar at bounding box center [1211, 231] width 34 height 34
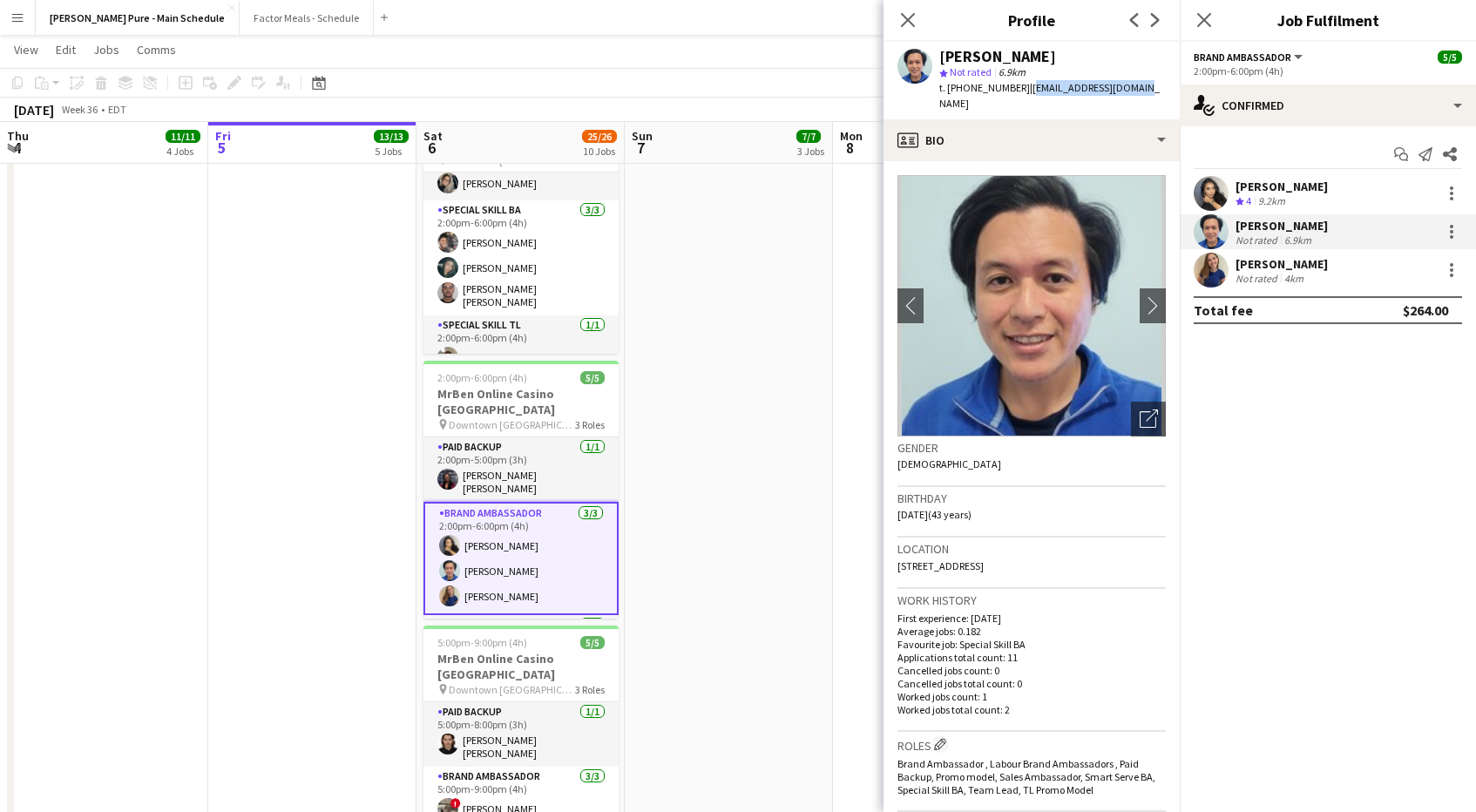
drag, startPoint x: 1016, startPoint y: 88, endPoint x: 1164, endPoint y: 89, distance: 148.0
click at [1164, 89] on app-profile-header "[PERSON_NAME] star Not rated 6.9km t. [PHONE_NUMBER] | [EMAIL_ADDRESS][DOMAIN_N…" at bounding box center [1032, 80] width 296 height 77
copy span "[EMAIL_ADDRESS][DOMAIN_NAME]"
click at [1213, 269] on app-user-avatar at bounding box center [1211, 269] width 34 height 34
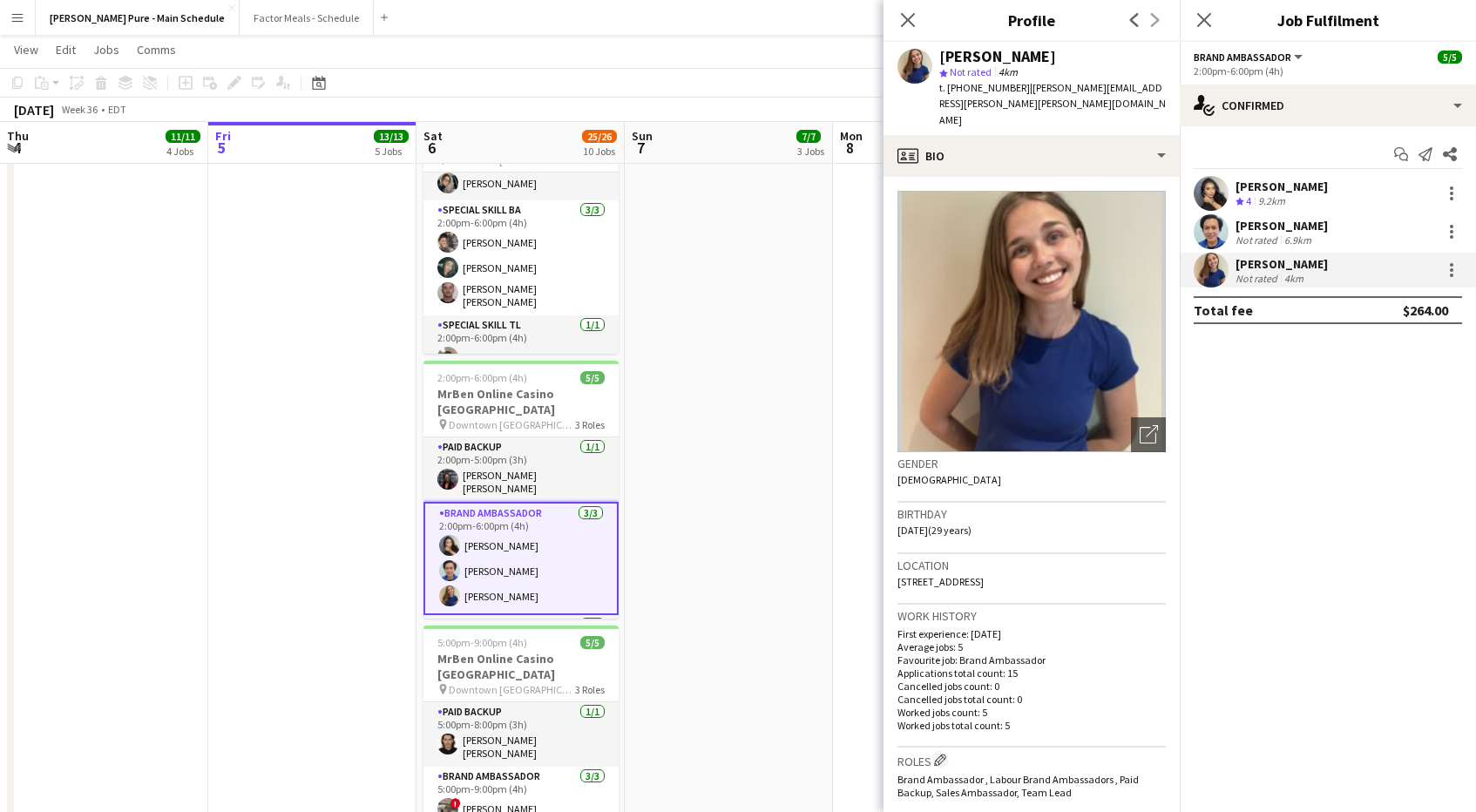
drag, startPoint x: 1013, startPoint y: 88, endPoint x: 1124, endPoint y: 83, distance: 111.1
click at [1123, 87] on div "[PERSON_NAME] star Not rated 4km t. [PHONE_NUMBER] | [PERSON_NAME][EMAIL_ADDRES…" at bounding box center [1032, 88] width 296 height 93
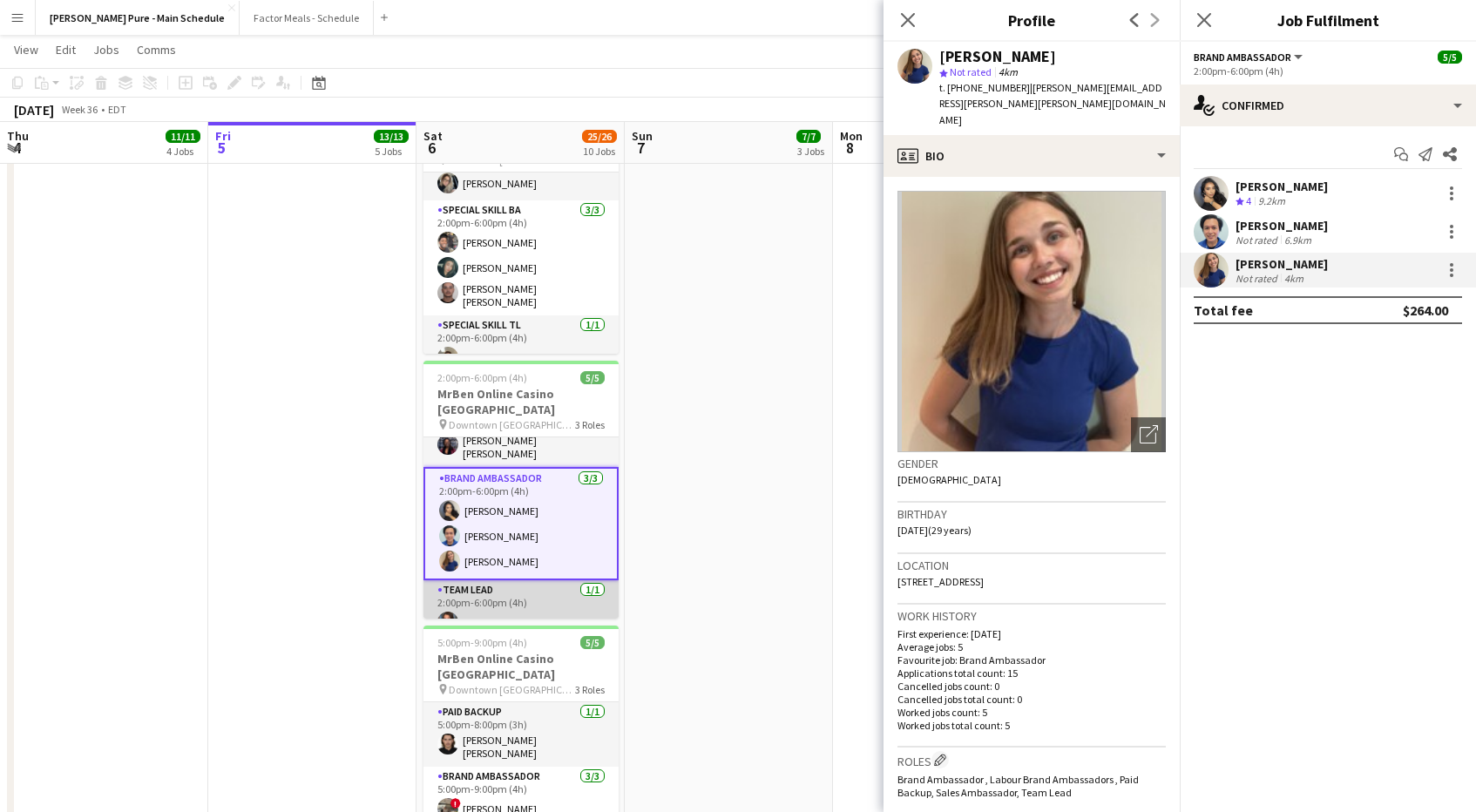
click at [439, 580] on app-card-role "Team Lead [DATE] 2:00pm-6:00pm (4h) [PERSON_NAME]" at bounding box center [521, 610] width 196 height 60
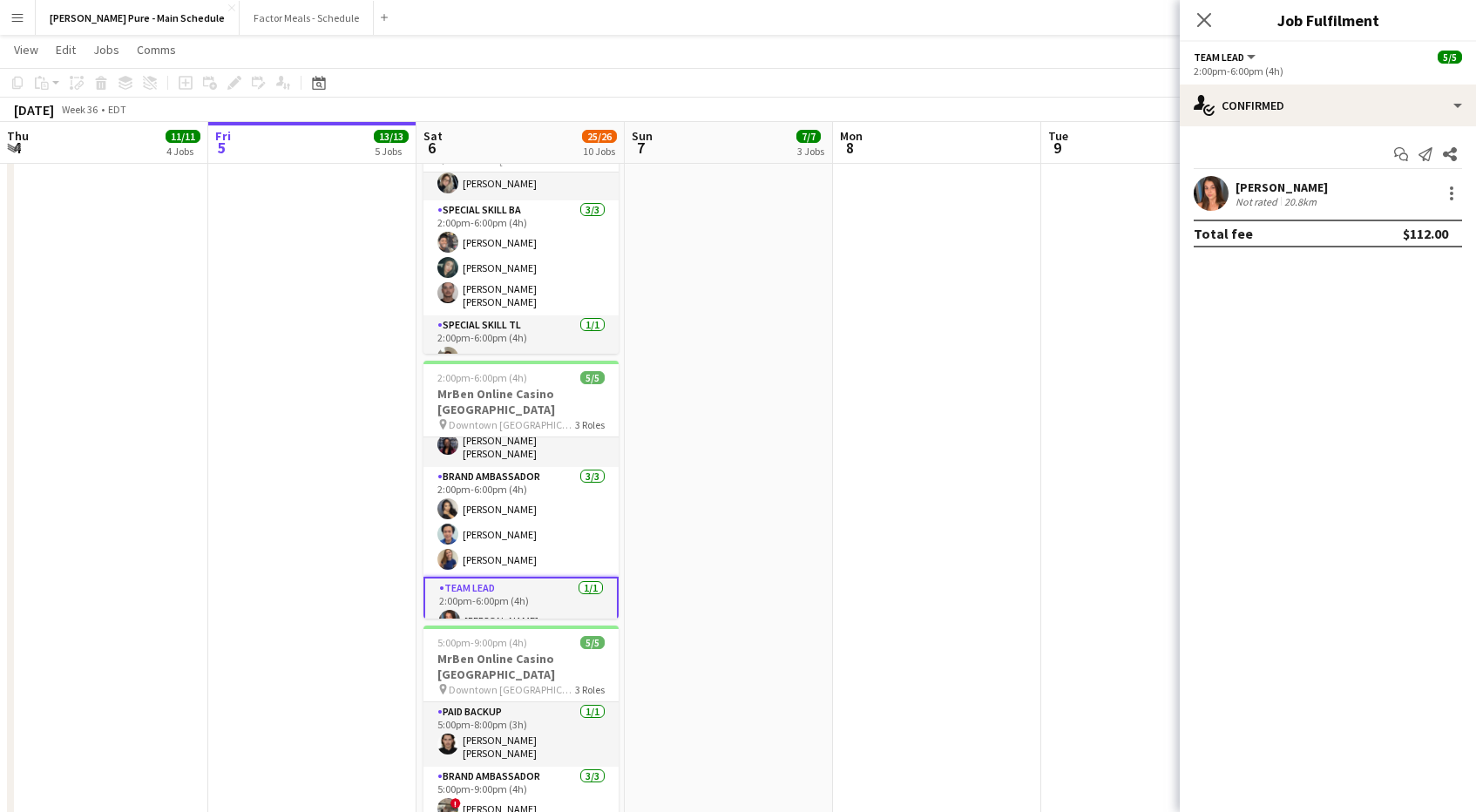
click at [1204, 194] on app-user-avatar at bounding box center [1211, 193] width 34 height 34
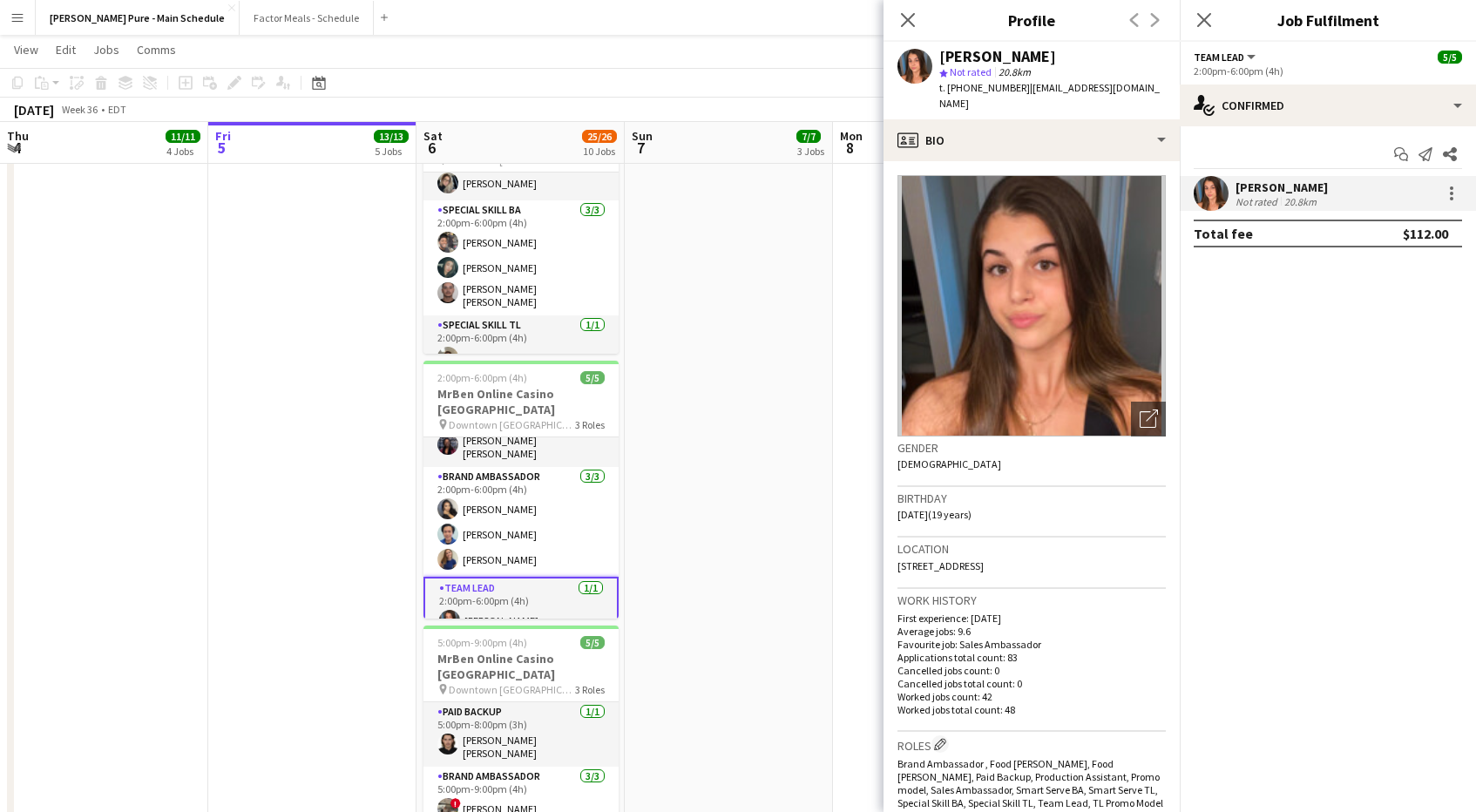
drag, startPoint x: 1018, startPoint y: 88, endPoint x: 1170, endPoint y: 104, distance: 152.8
click at [1171, 104] on div "[PERSON_NAME] star Not rated 20.8km t. [PHONE_NUMBER] | [EMAIL_ADDRESS][DOMAIN_…" at bounding box center [1032, 80] width 296 height 77
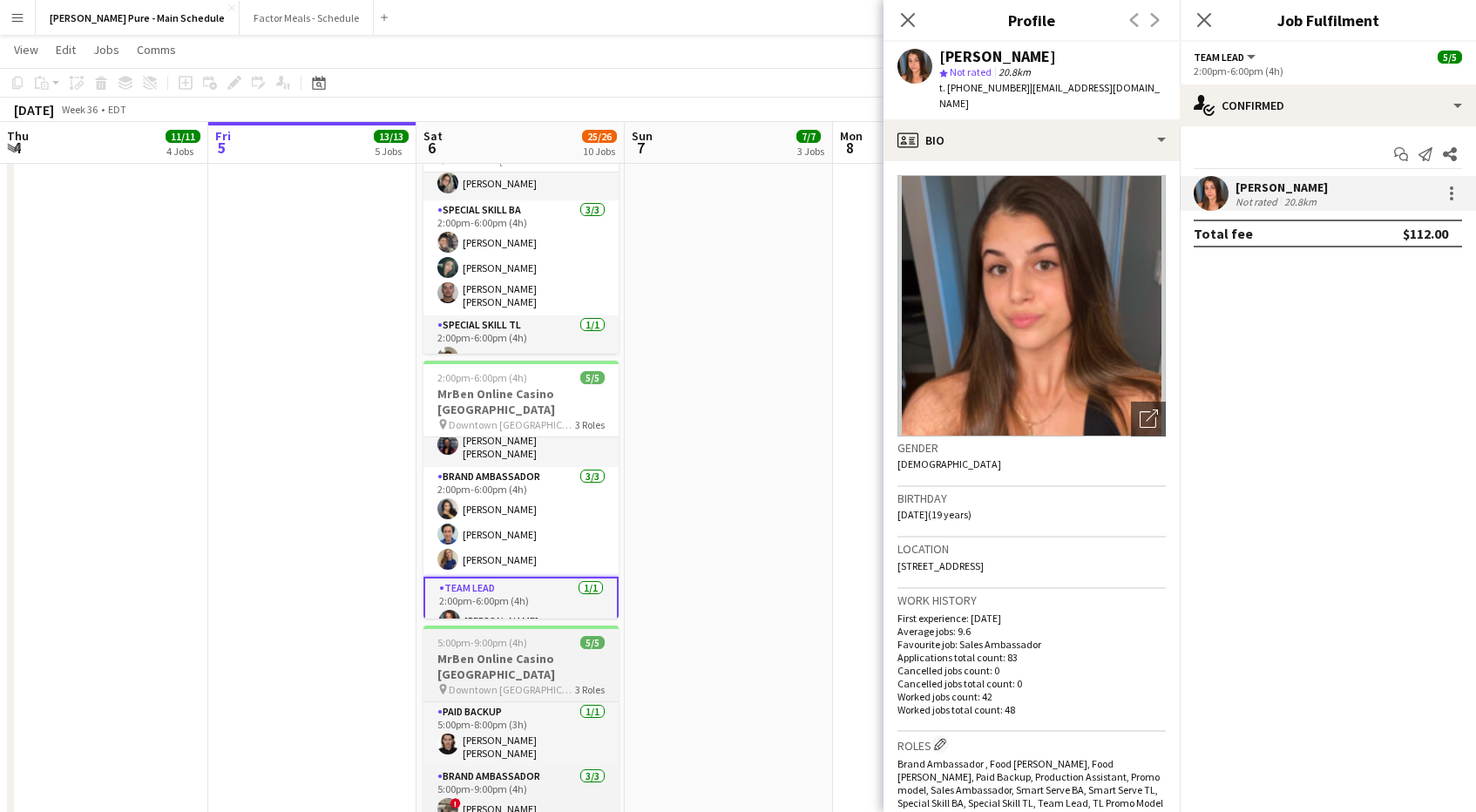
click at [488, 651] on h3 "MrBen Online Casino [GEOGRAPHIC_DATA]" at bounding box center [521, 667] width 196 height 32
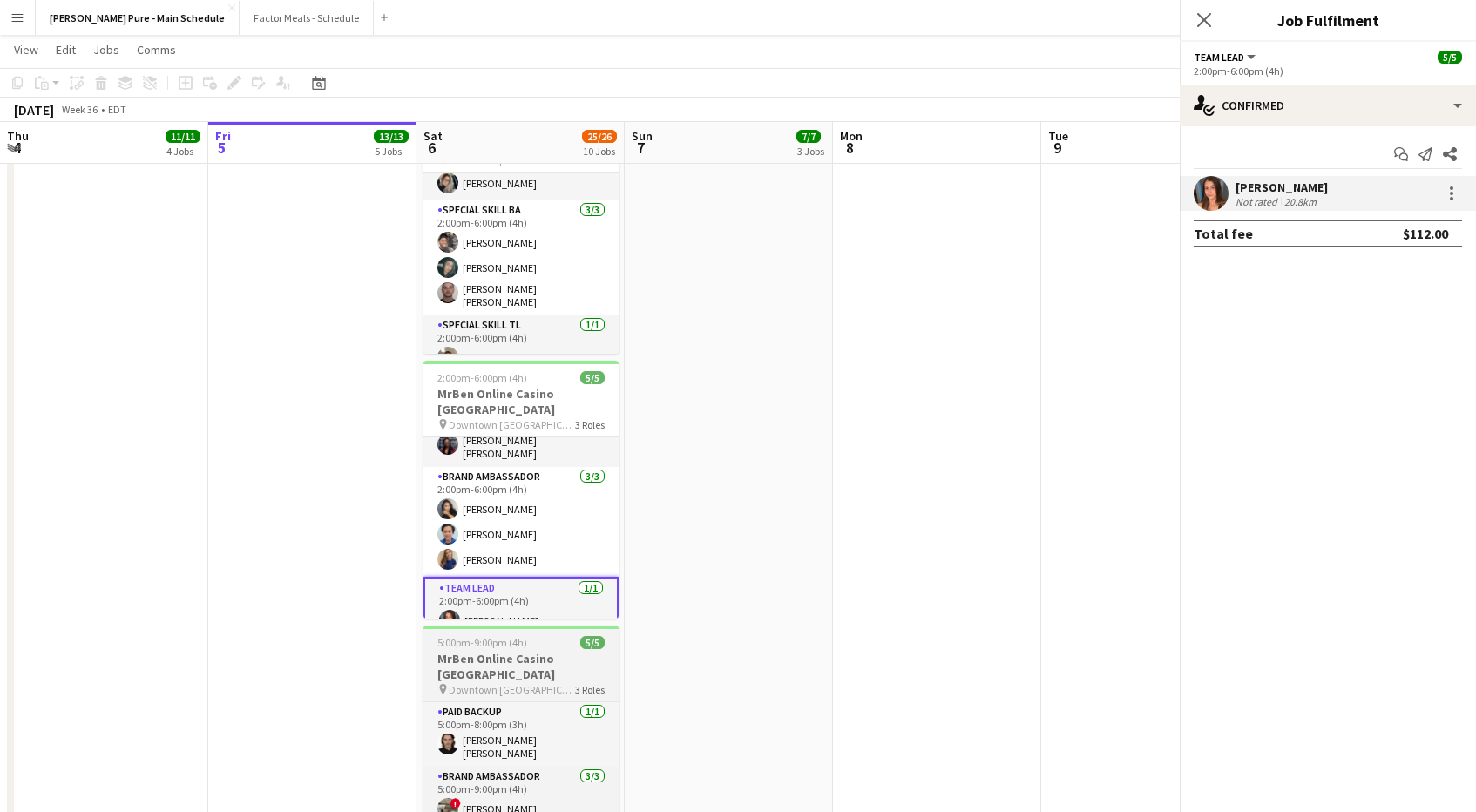
scroll to position [32, 0]
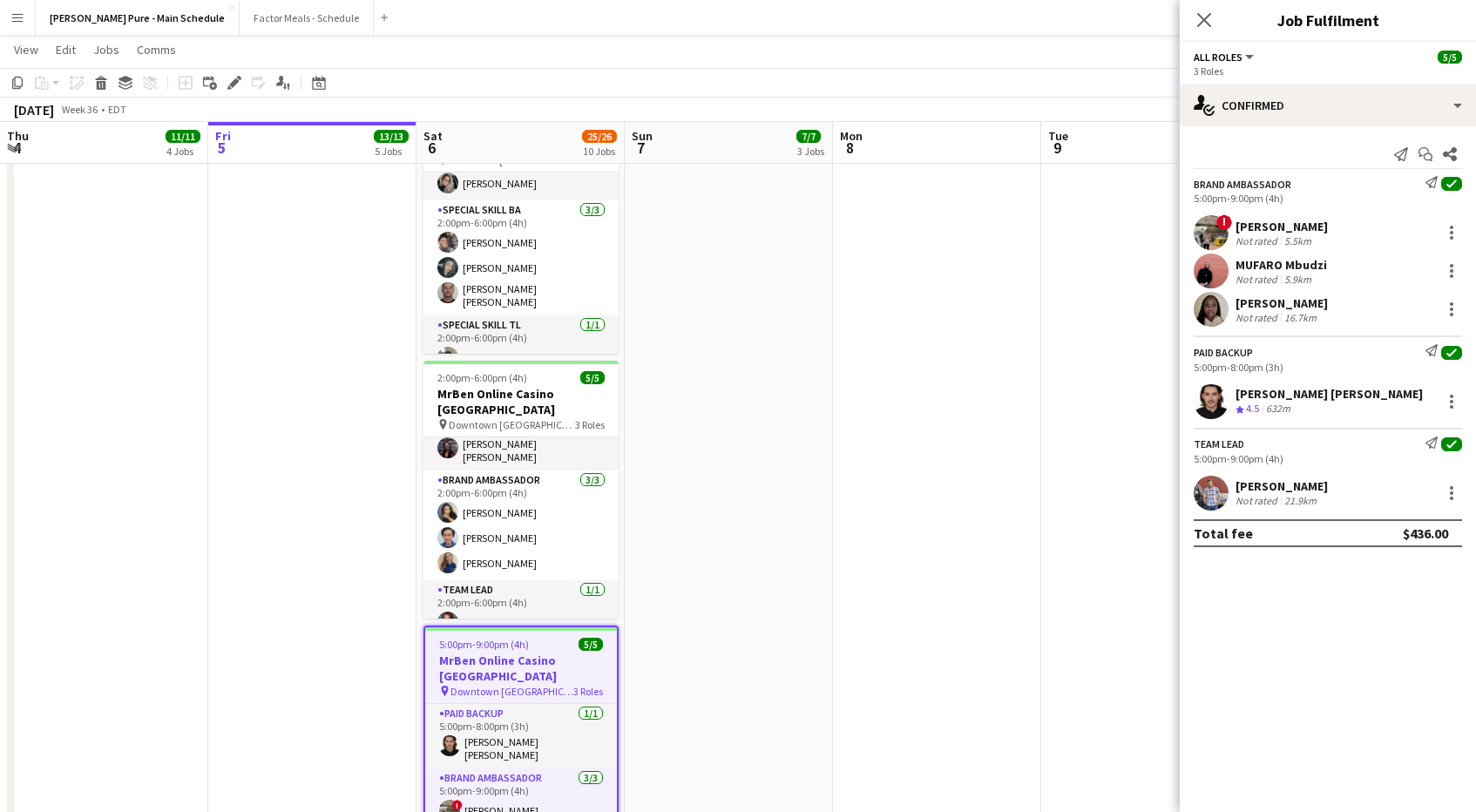
click at [1225, 231] on app-user-avatar at bounding box center [1211, 232] width 34 height 34
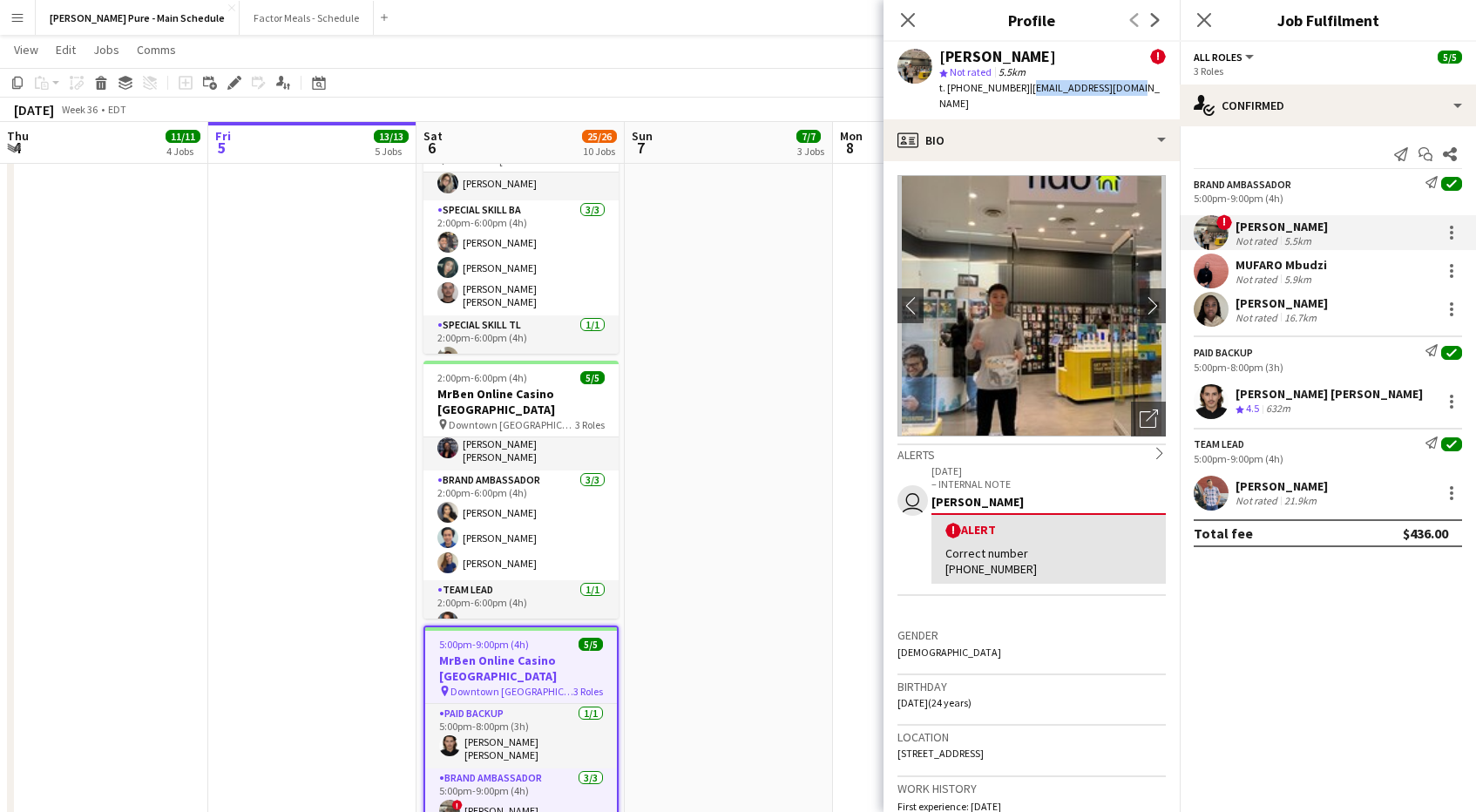
drag, startPoint x: 1016, startPoint y: 88, endPoint x: 1170, endPoint y: 93, distance: 154.1
click at [1170, 93] on app-profile-header "[PERSON_NAME] ! star Not rated 5.5km t. [PHONE_NUMBER] | [EMAIL_ADDRESS][DOMAIN…" at bounding box center [1032, 80] width 296 height 77
click at [1215, 274] on app-user-avatar at bounding box center [1211, 270] width 34 height 34
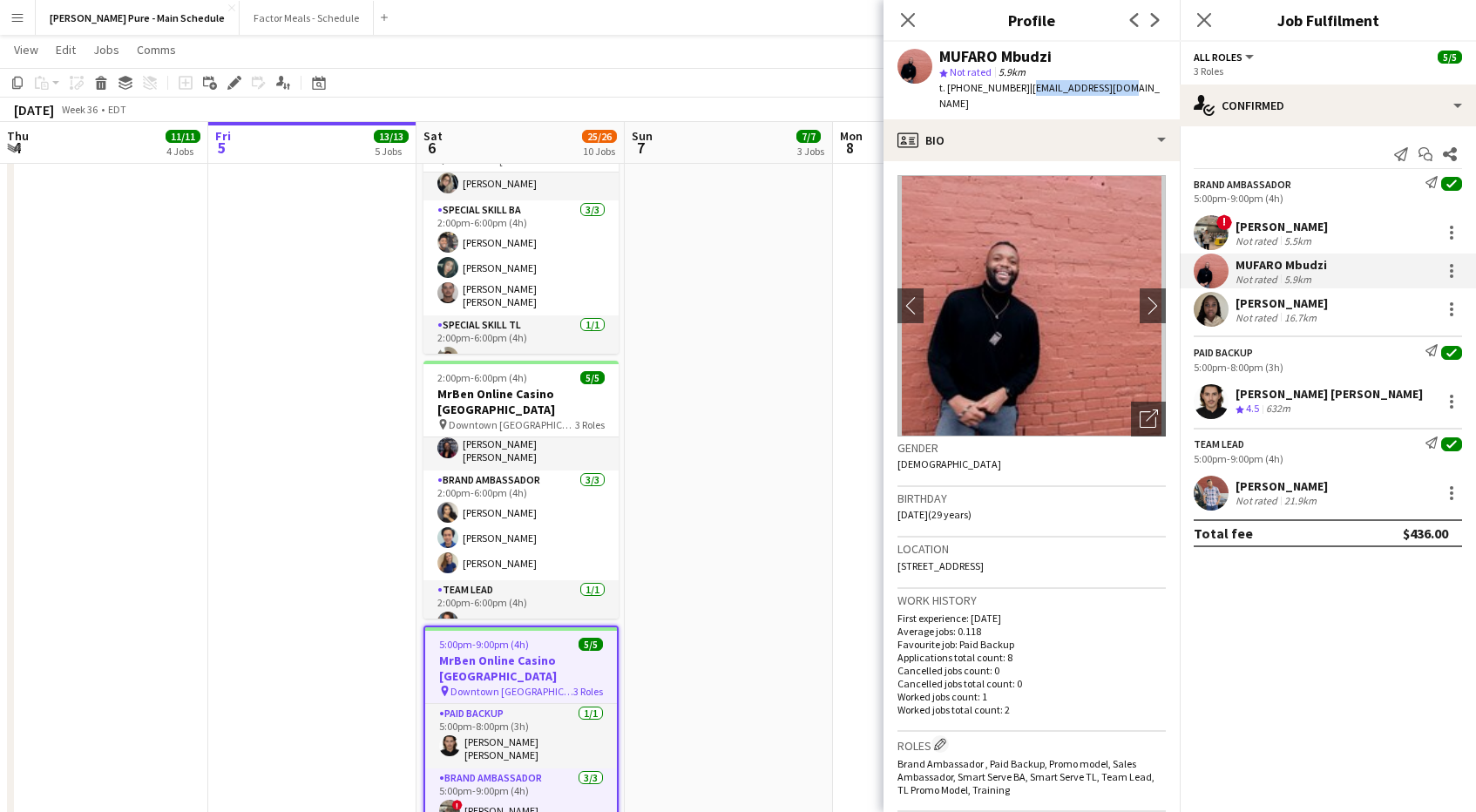
drag, startPoint x: 1019, startPoint y: 84, endPoint x: 1123, endPoint y: 88, distance: 104.1
click at [1123, 88] on div "MUFARO Mbudzi star Not rated 5.9km t. [PHONE_NUMBER] | [EMAIL_ADDRESS][DOMAIN_N…" at bounding box center [1032, 80] width 296 height 77
click at [1218, 299] on app-user-avatar at bounding box center [1211, 308] width 34 height 34
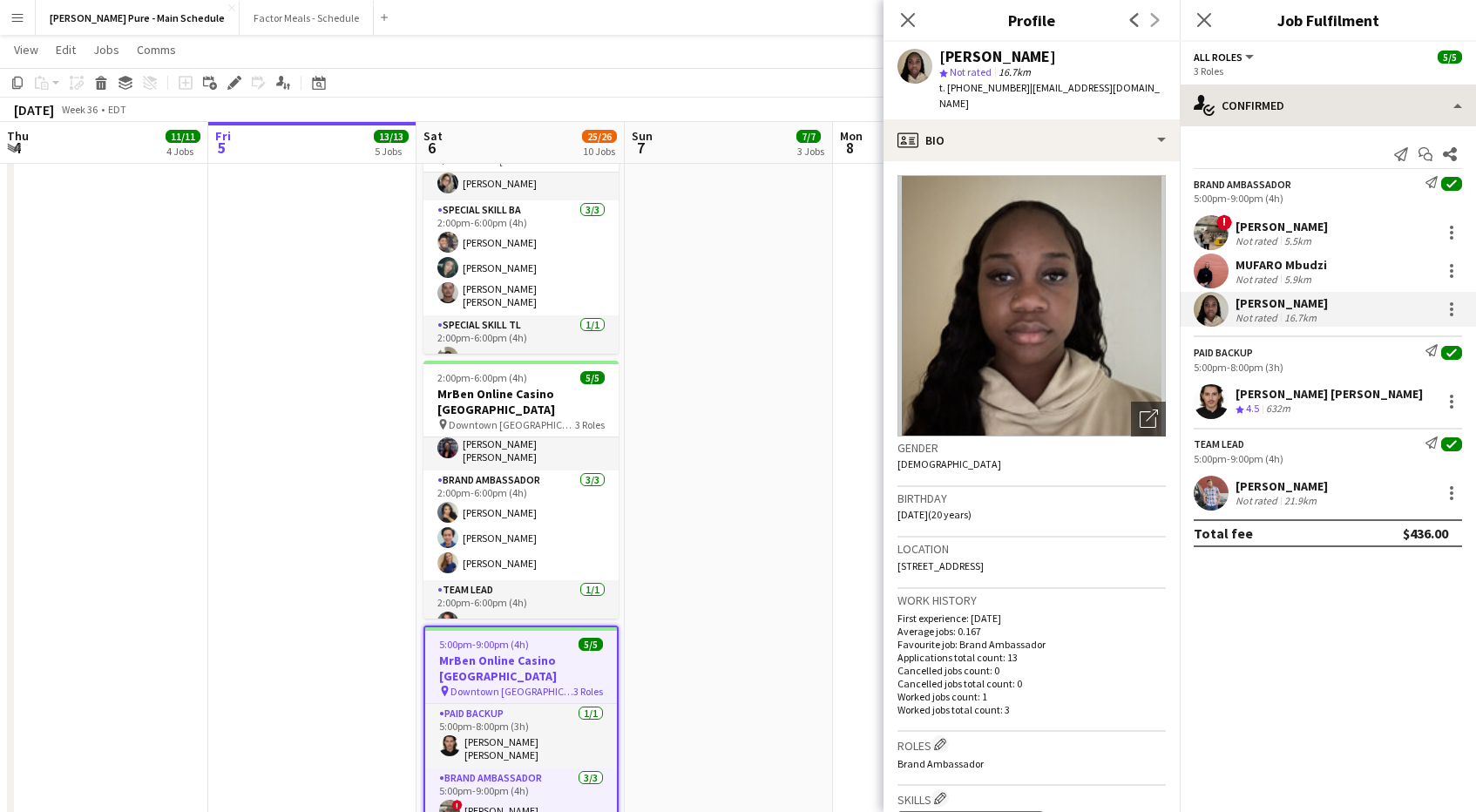
drag, startPoint x: 1016, startPoint y: 89, endPoint x: 1187, endPoint y: 102, distance: 171.5
click at [1135, 80] on div "t. [PHONE_NUMBER] | [EMAIL_ADDRESS][DOMAIN_NAME]" at bounding box center [1052, 96] width 226 height 32
drag, startPoint x: 1015, startPoint y: 90, endPoint x: 1168, endPoint y: 95, distance: 153.1
click at [1169, 96] on div "[PERSON_NAME] star Not rated 16.7km t. [PHONE_NUMBER] | [EMAIL_ADDRESS][DOMAIN_…" at bounding box center [1032, 80] width 296 height 77
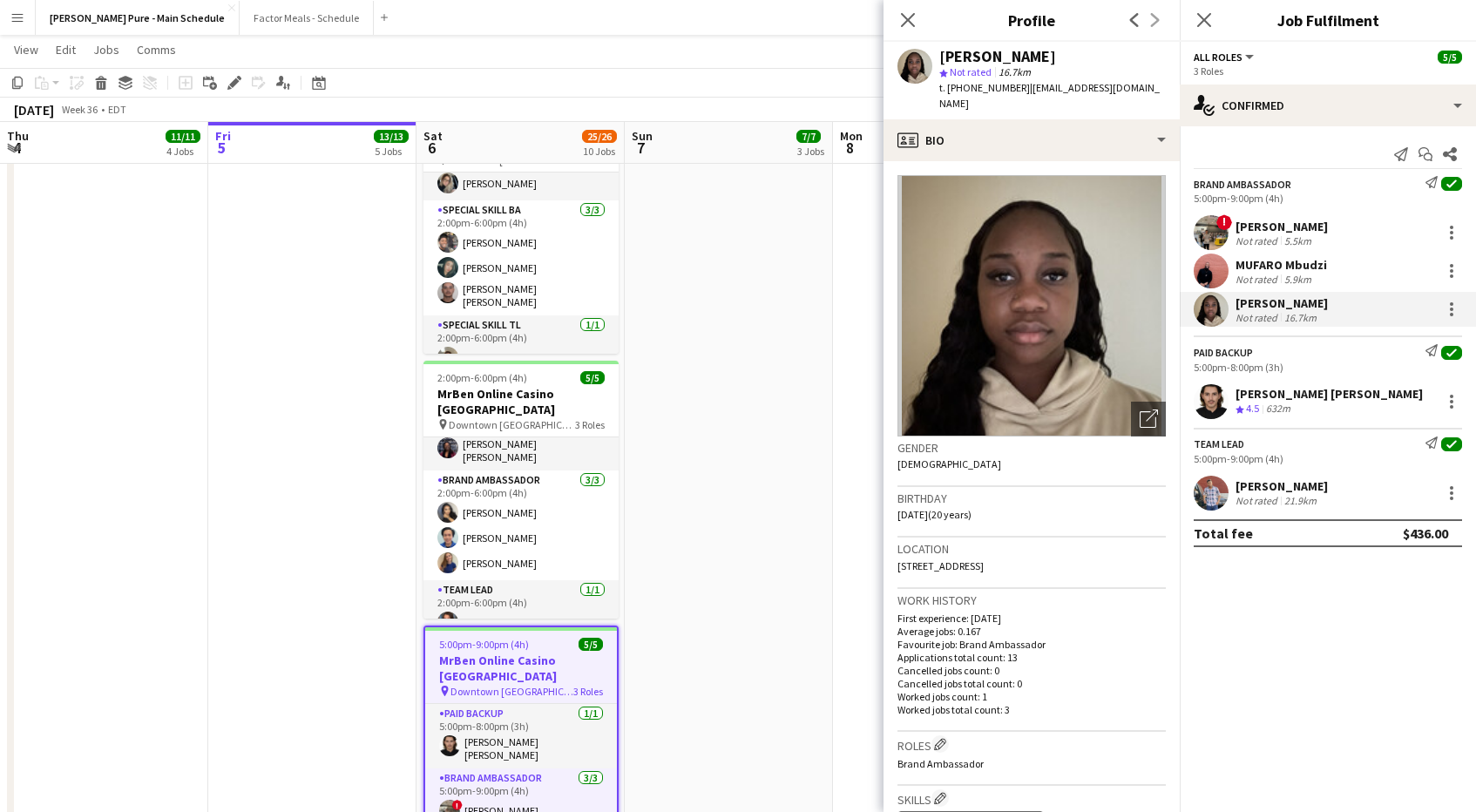
drag, startPoint x: 1159, startPoint y: 88, endPoint x: 1016, endPoint y: 90, distance: 143.0
click at [1015, 90] on div "[PERSON_NAME] star Not rated 16.7km t. [PHONE_NUMBER] | [EMAIL_ADDRESS][DOMAIN_…" at bounding box center [1032, 80] width 296 height 77
click at [1215, 383] on div "Paid Backup Send notification check 5:00pm-8:00pm (3h) [PERSON_NAME] [PERSON_NA…" at bounding box center [1328, 376] width 296 height 83
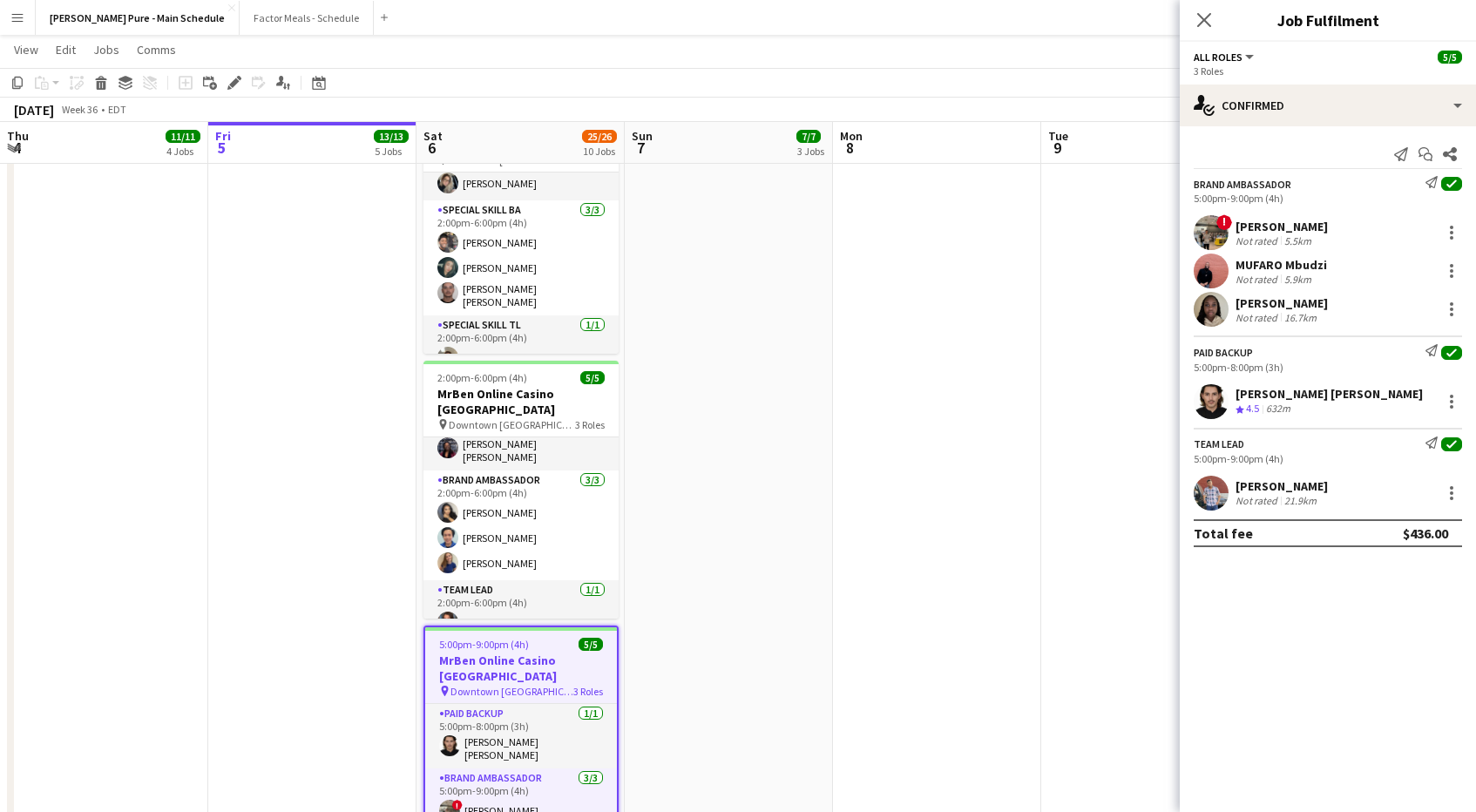
click at [1217, 391] on app-user-avatar at bounding box center [1211, 401] width 34 height 34
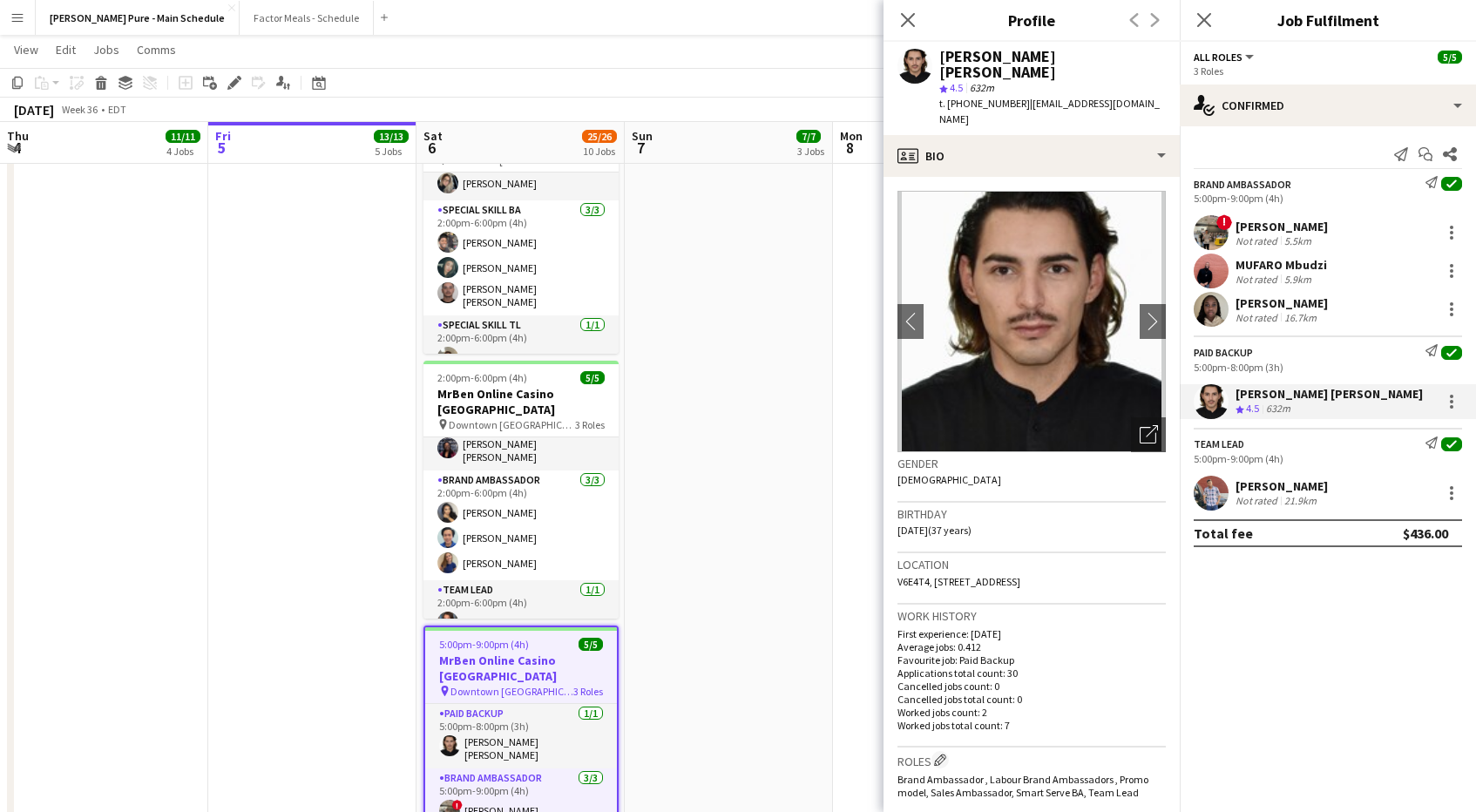
drag, startPoint x: 1015, startPoint y: 87, endPoint x: 1156, endPoint y: 88, distance: 141.0
click at [1157, 96] on div "t. [PHONE_NUMBER] | [EMAIL_ADDRESS][DOMAIN_NAME]" at bounding box center [1052, 112] width 226 height 32
click at [1212, 493] on app-user-avatar at bounding box center [1211, 493] width 34 height 34
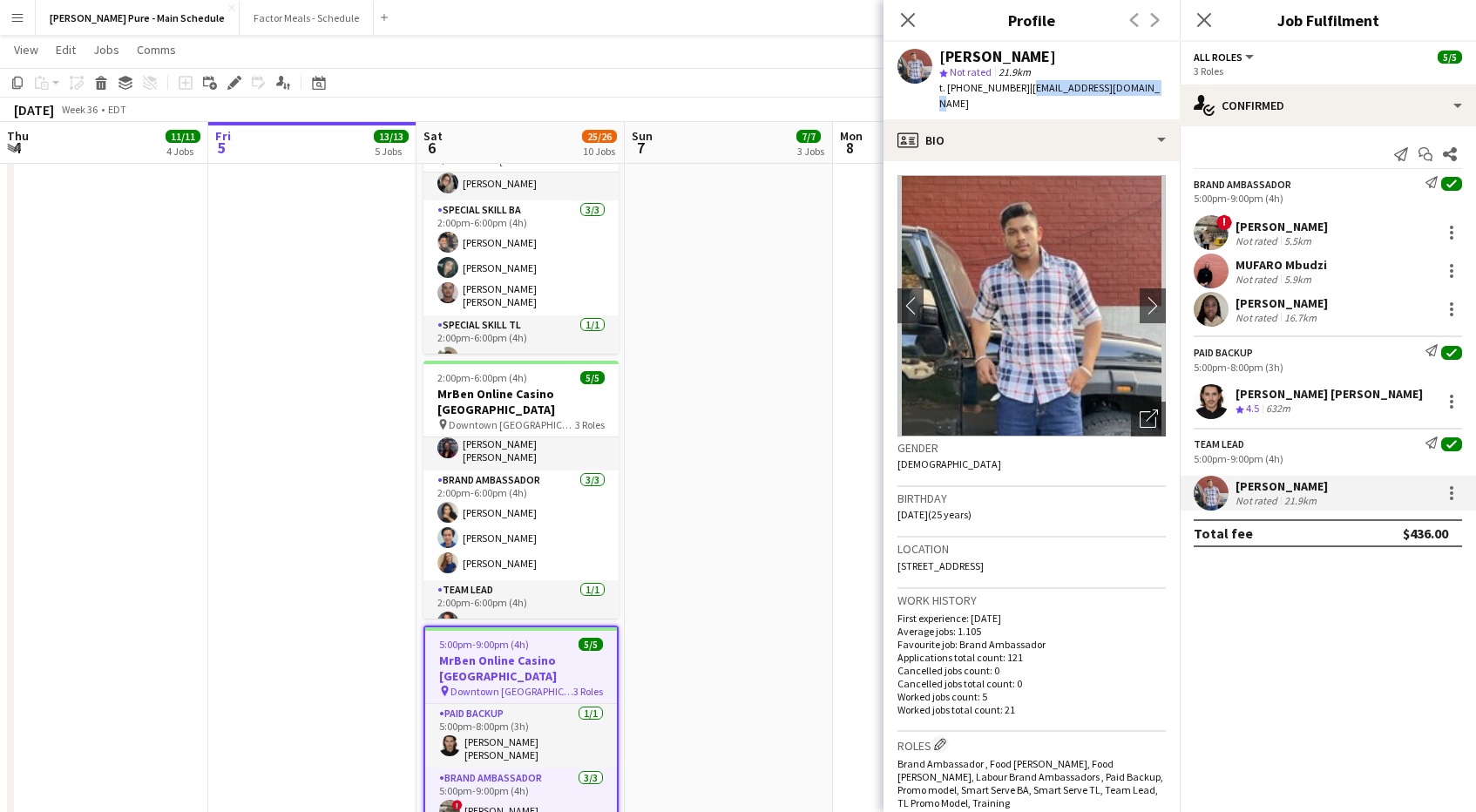
drag, startPoint x: 1018, startPoint y: 85, endPoint x: 1137, endPoint y: 89, distance: 119.1
click at [1137, 89] on div "[PERSON_NAME] star Not rated 21.9km t. [PHONE_NUMBER] | [EMAIL_ADDRESS][DOMAIN_…" at bounding box center [1032, 80] width 296 height 77
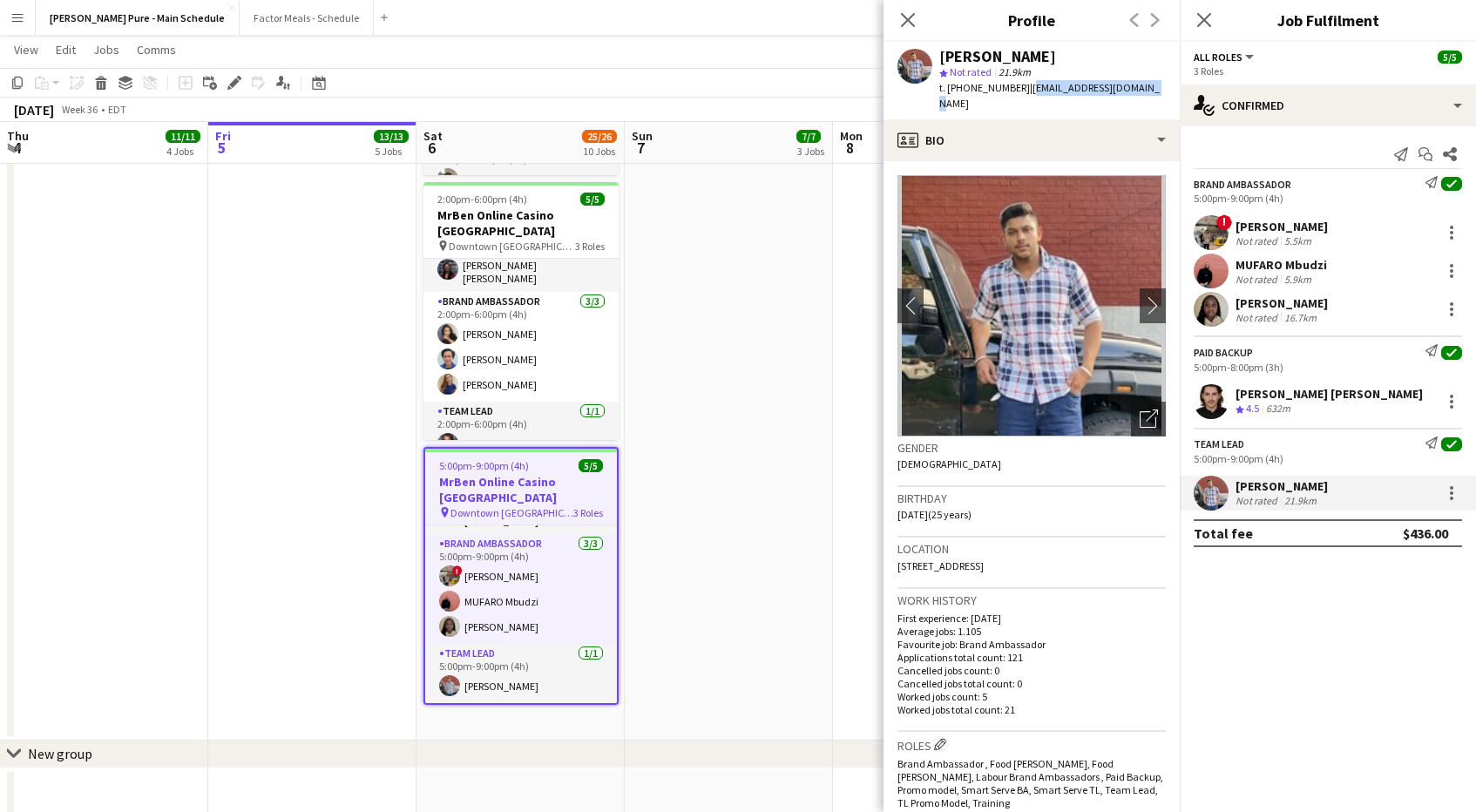
scroll to position [0, 0]
